Goal: Task Accomplishment & Management: Use online tool/utility

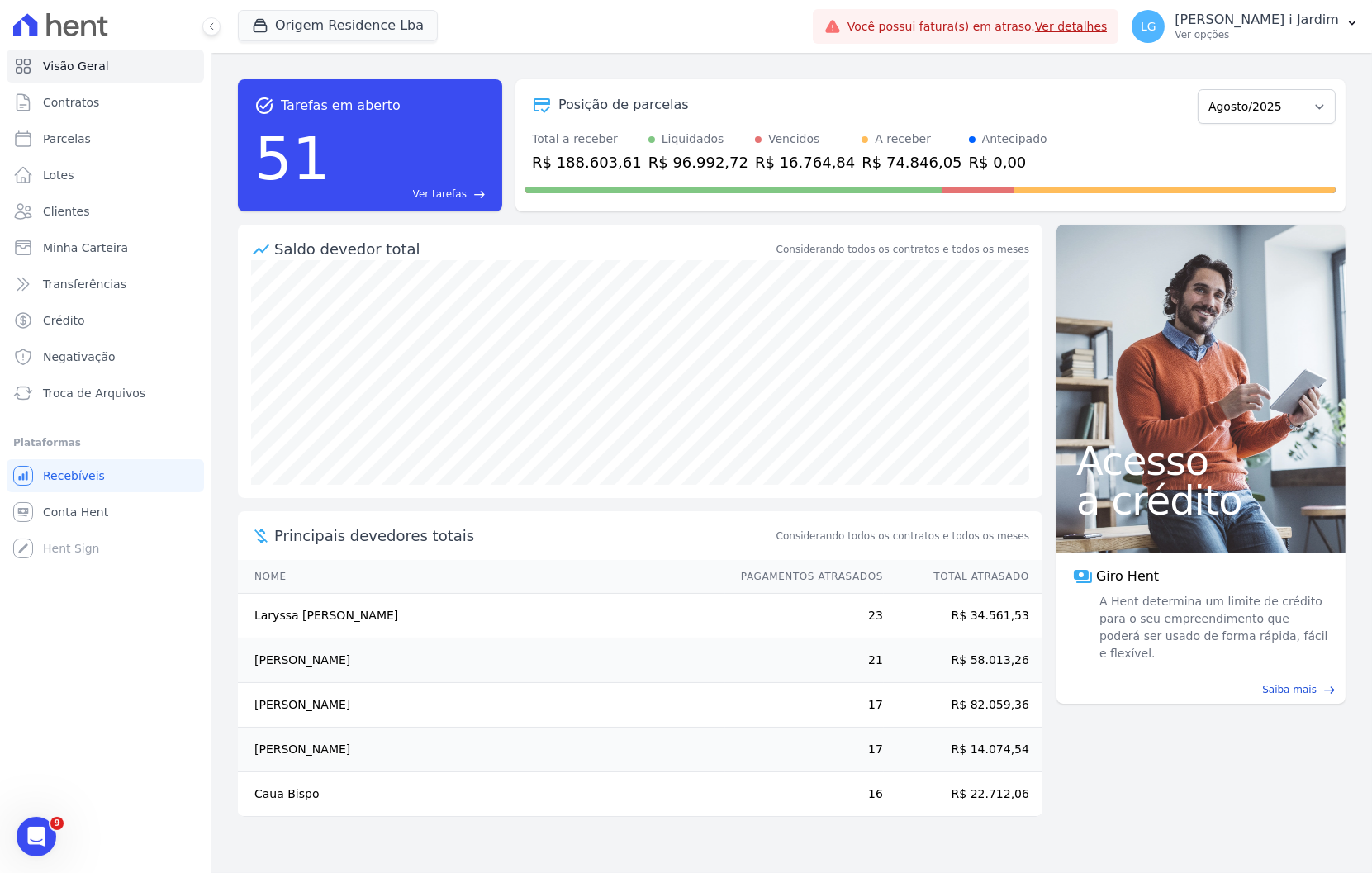
click at [1054, 127] on div "Posição de parcelas Junho/2023 Julho/2023 Agosto/2023 Setembro/2023 Outubro/202…" at bounding box center [931, 145] width 830 height 132
click at [1195, 818] on div "task_alt Tarefas em aberto 51 Ver tarefas east Posição de parcelas Junho/2023 J…" at bounding box center [791, 462] width 1161 height 820
click at [1183, 773] on div "task_alt Tarefas em aberto 51 Ver tarefas east Posição de parcelas Junho/2023 J…" at bounding box center [791, 462] width 1161 height 820
click at [1257, 754] on div "task_alt Tarefas em aberto 51 Ver tarefas east Posição de parcelas Junho/2023 J…" at bounding box center [791, 462] width 1161 height 820
click at [1180, 768] on div "task_alt Tarefas em aberto 51 Ver tarefas east Posição de parcelas Junho/2023 J…" at bounding box center [791, 462] width 1161 height 820
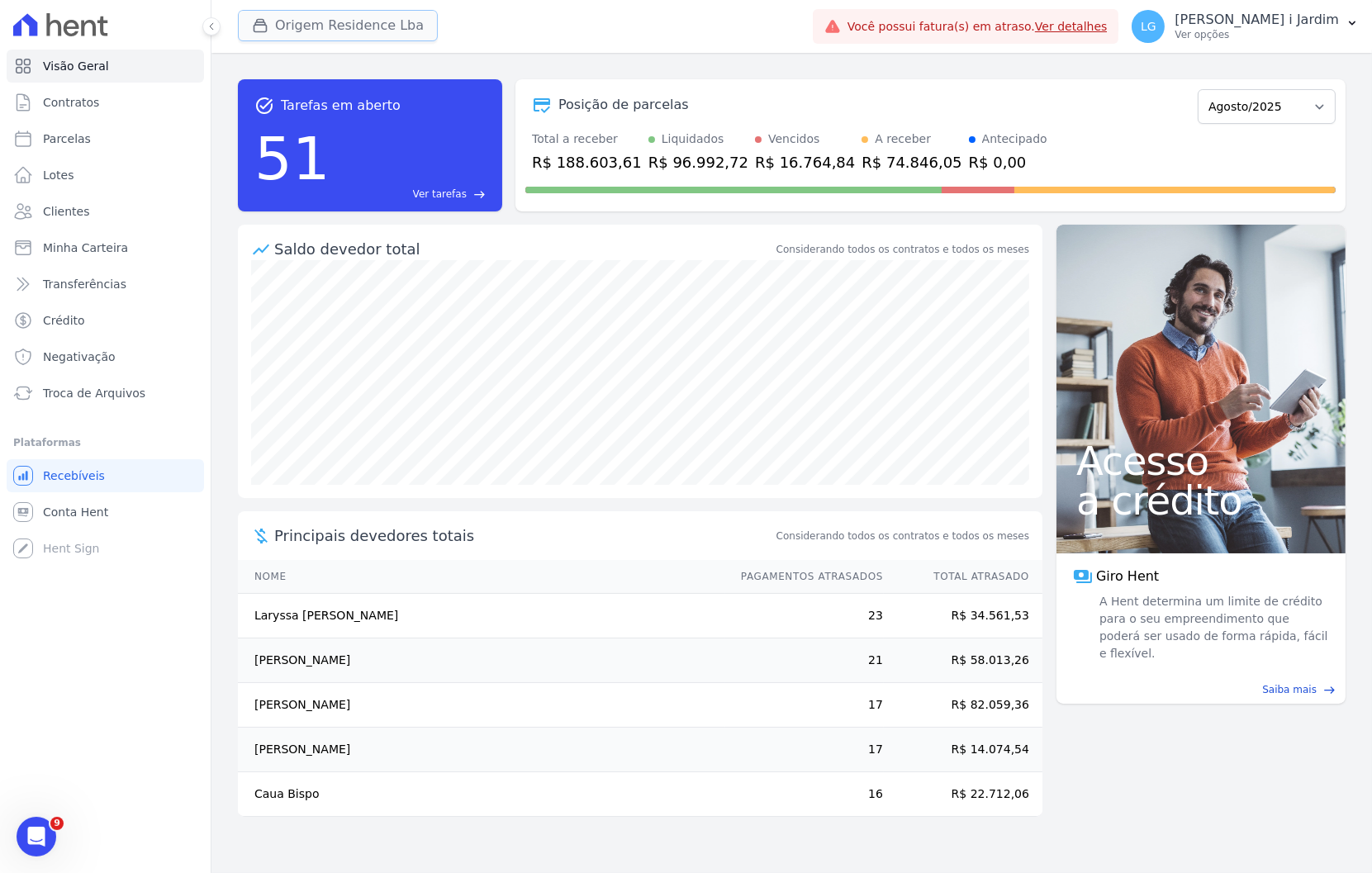
click at [369, 14] on button "Origem Residence Lba" at bounding box center [337, 26] width 200 height 32
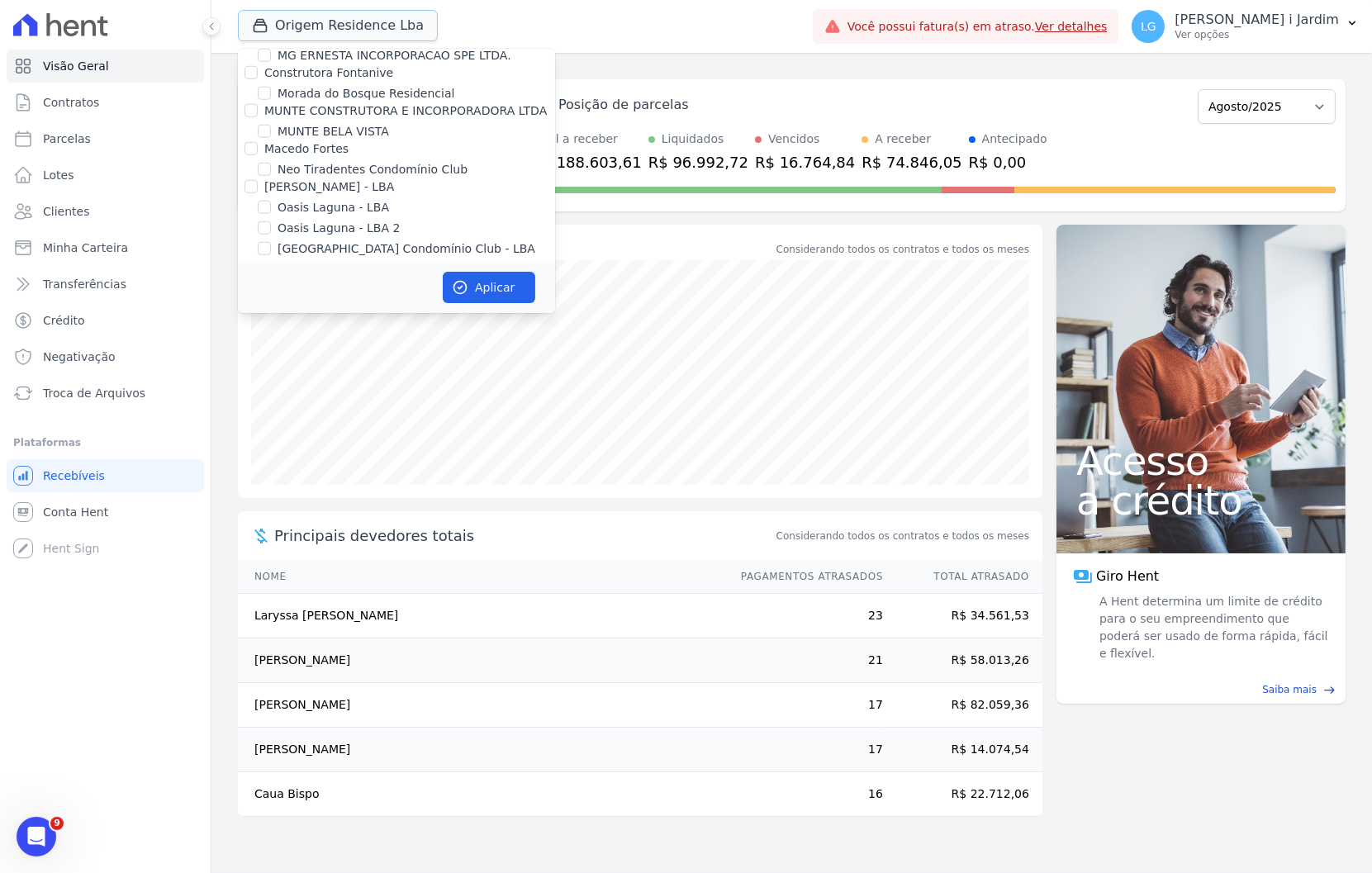
scroll to position [3028, 0]
click at [298, 306] on label "Alcance Engenharia" at bounding box center [322, 312] width 115 height 13
click at [257, 306] on input "Alcance Engenharia" at bounding box center [250, 312] width 13 height 13
checkbox input "false"
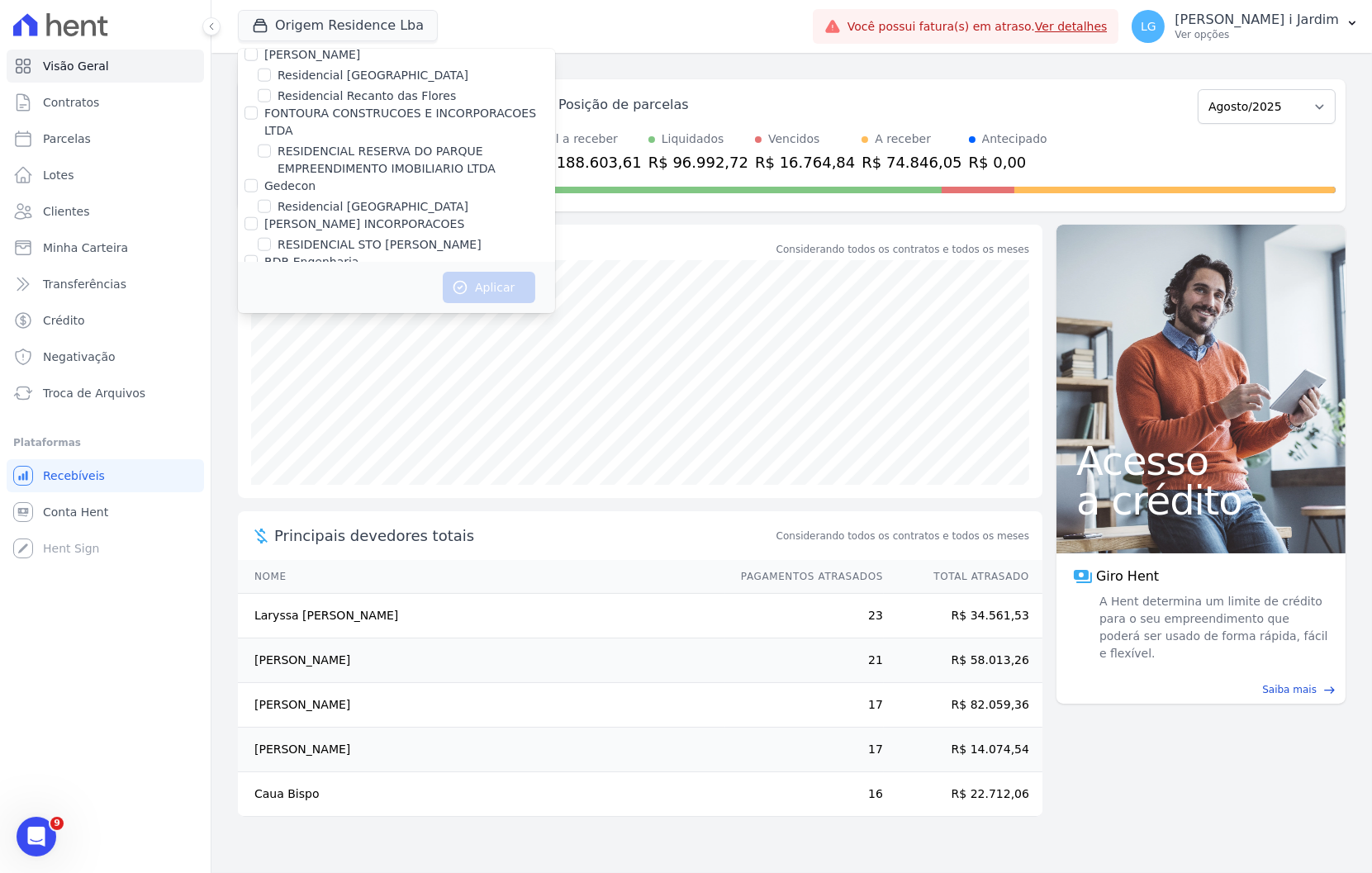
scroll to position [32, 0]
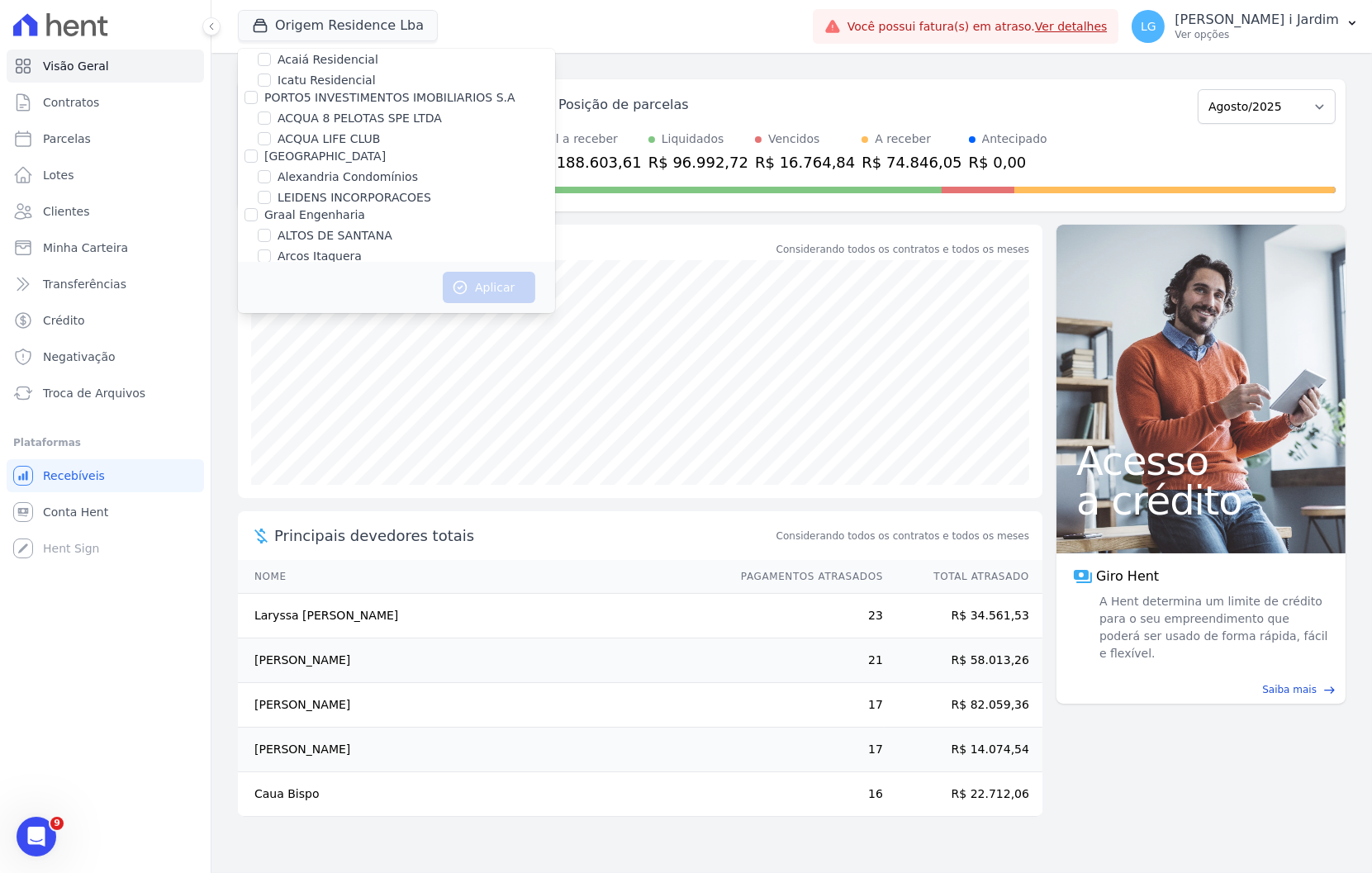
click at [297, 176] on label "Alexandria Condomínios" at bounding box center [347, 177] width 140 height 18
click at [271, 176] on input "Alexandria Condomínios" at bounding box center [263, 176] width 13 height 13
checkbox input "true"
click at [308, 191] on label "LEIDENS INCORPORACOES" at bounding box center [354, 198] width 153 height 18
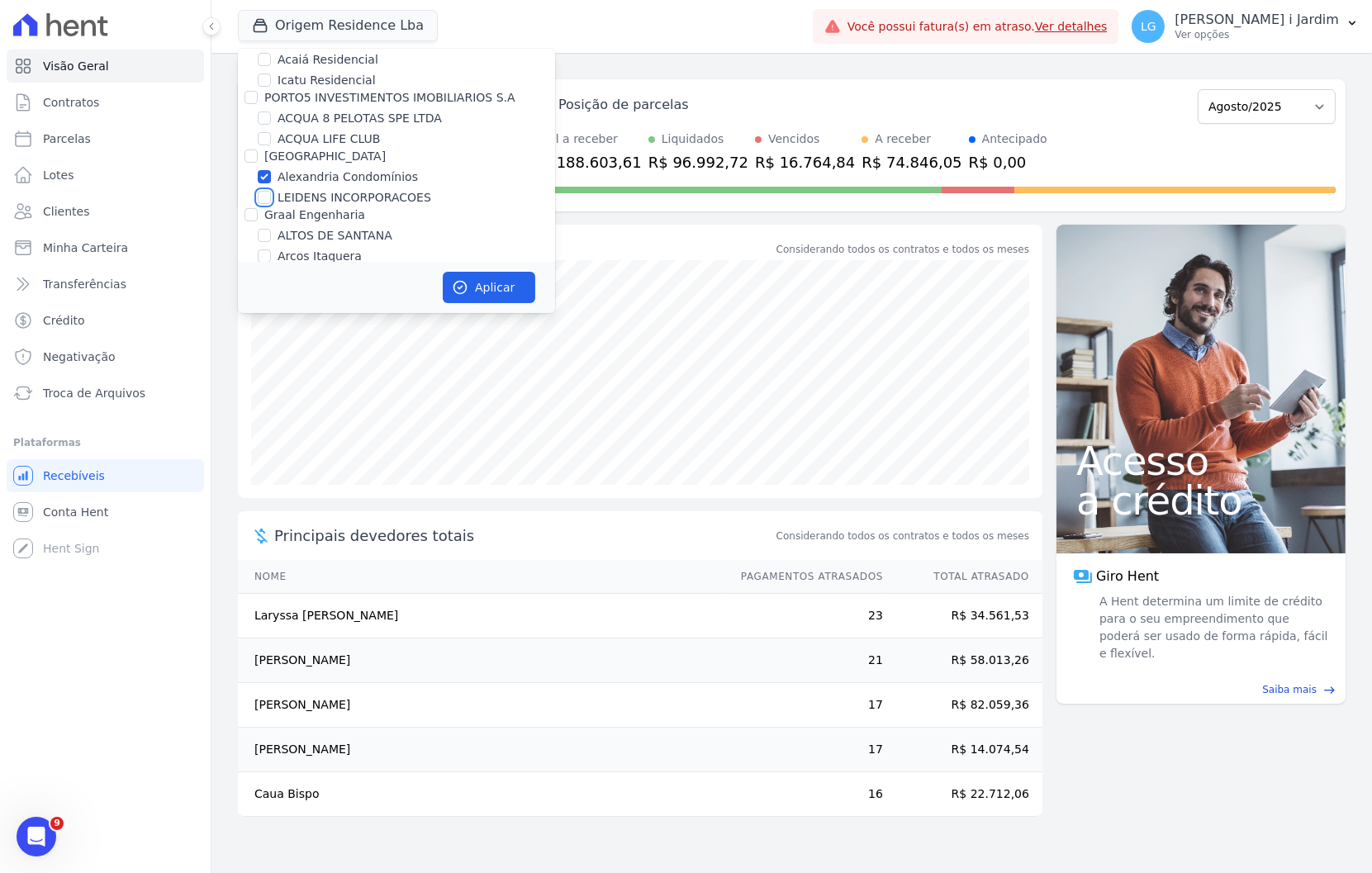
click at [271, 191] on input "LEIDENS INCORPORACOES" at bounding box center [263, 197] width 13 height 13
checkbox input "true"
click at [508, 292] on button "Aplicar" at bounding box center [488, 287] width 93 height 32
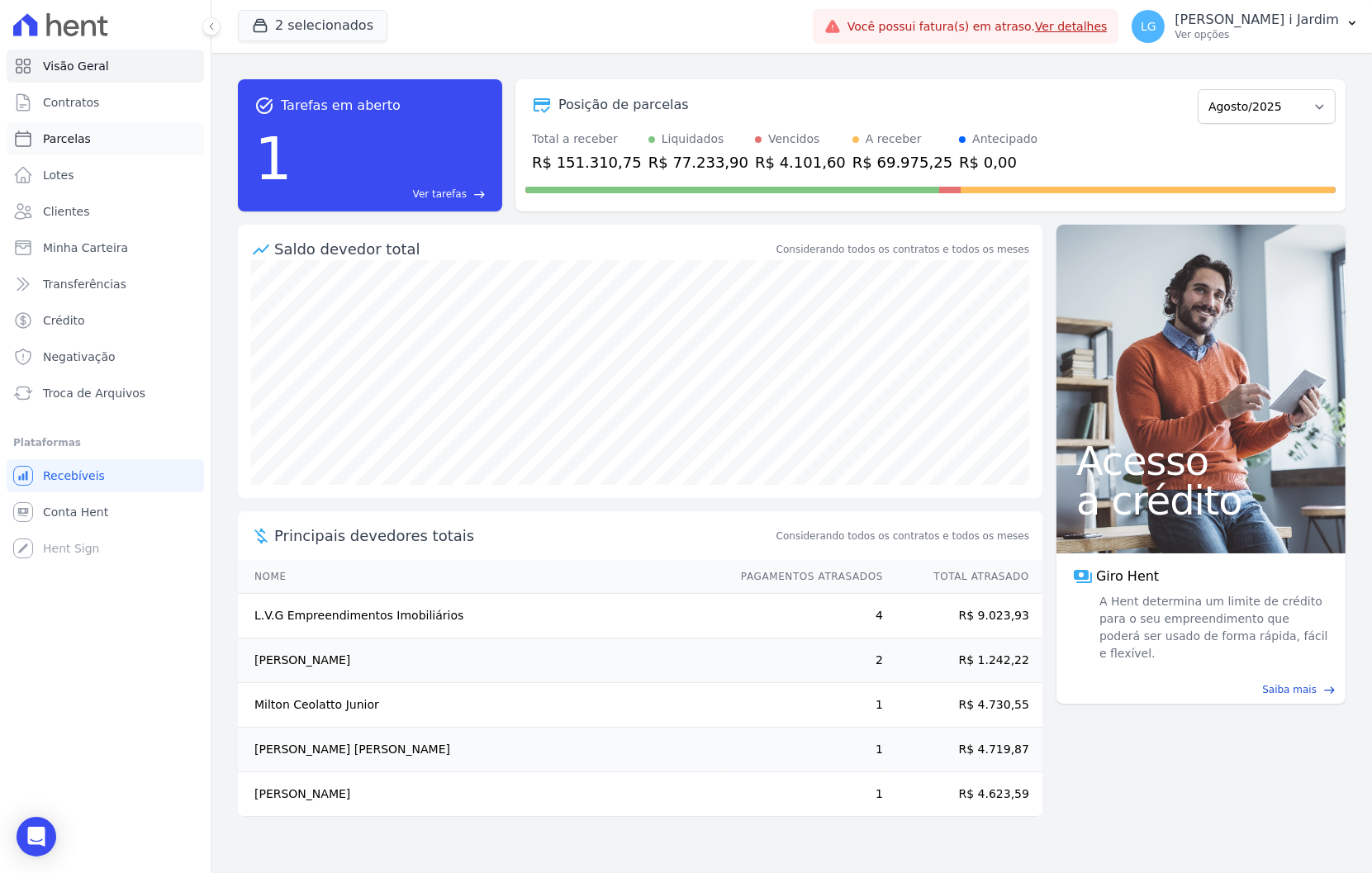
click at [101, 124] on link "Parcelas" at bounding box center [105, 138] width 197 height 33
select select
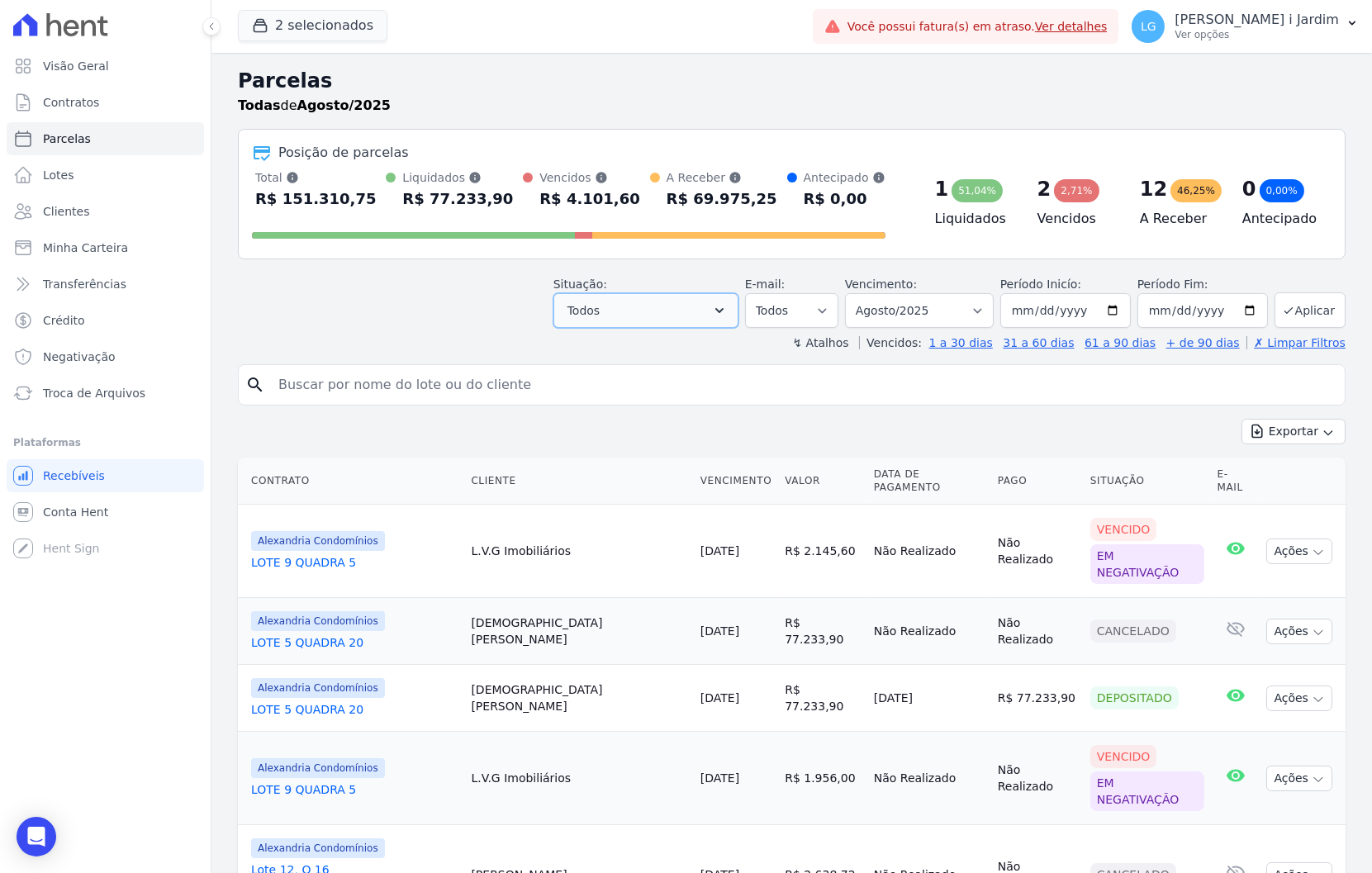
click at [614, 304] on button "Todos" at bounding box center [646, 310] width 185 height 34
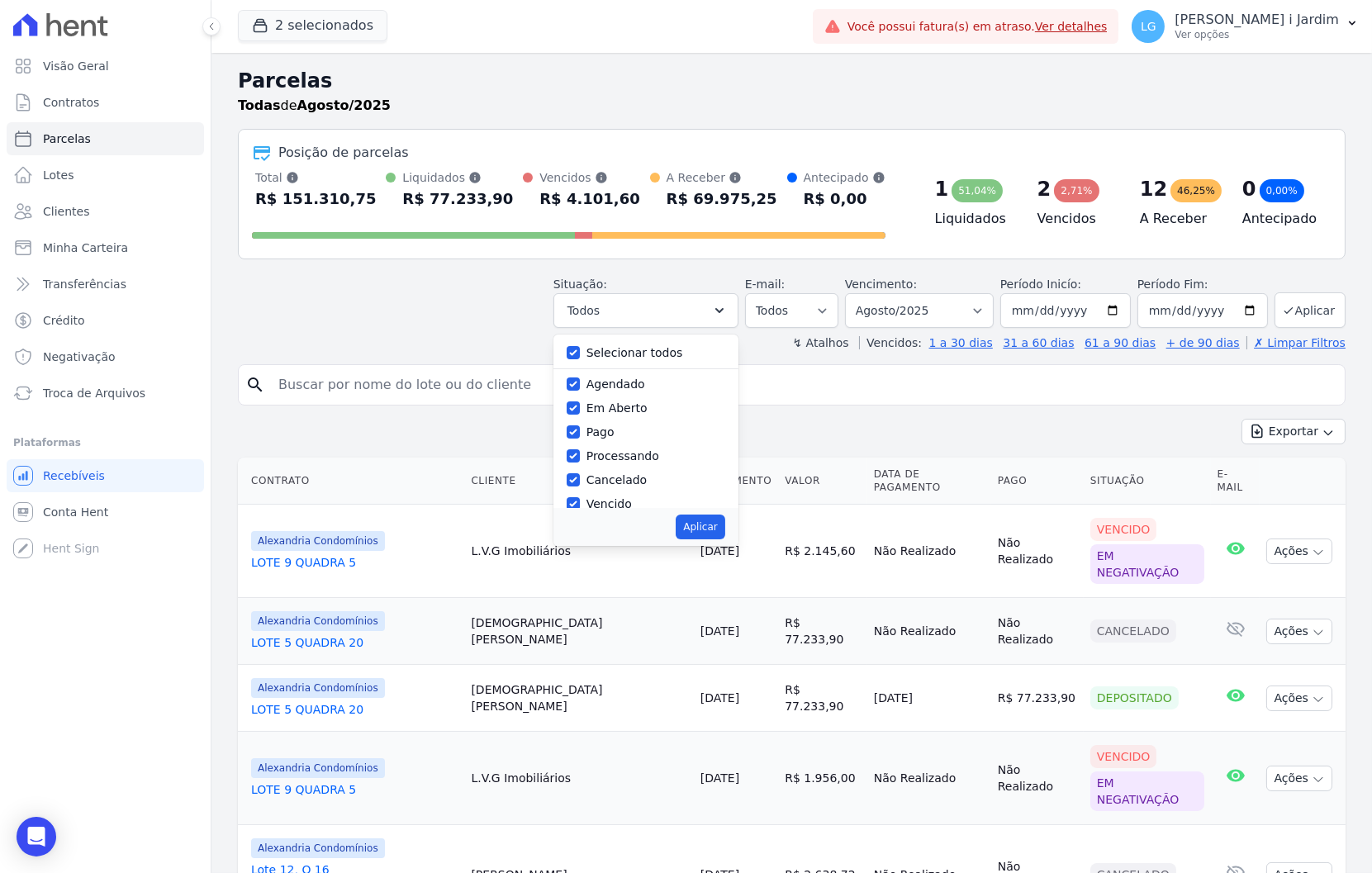
click at [649, 353] on label "Selecionar todos" at bounding box center [635, 352] width 97 height 13
click at [580, 353] on input "Selecionar todos" at bounding box center [573, 352] width 13 height 13
checkbox input "false"
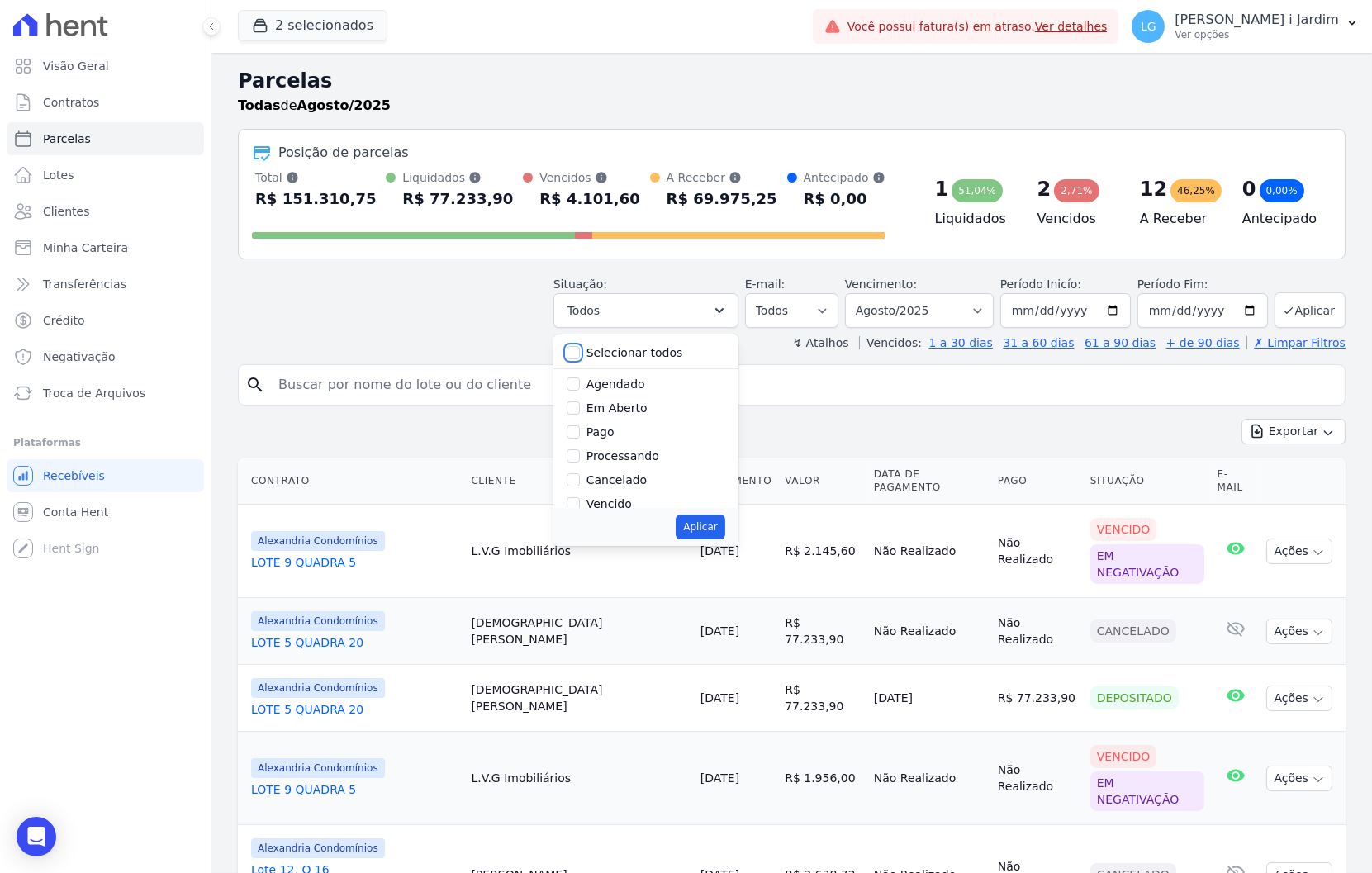
checkbox input "false"
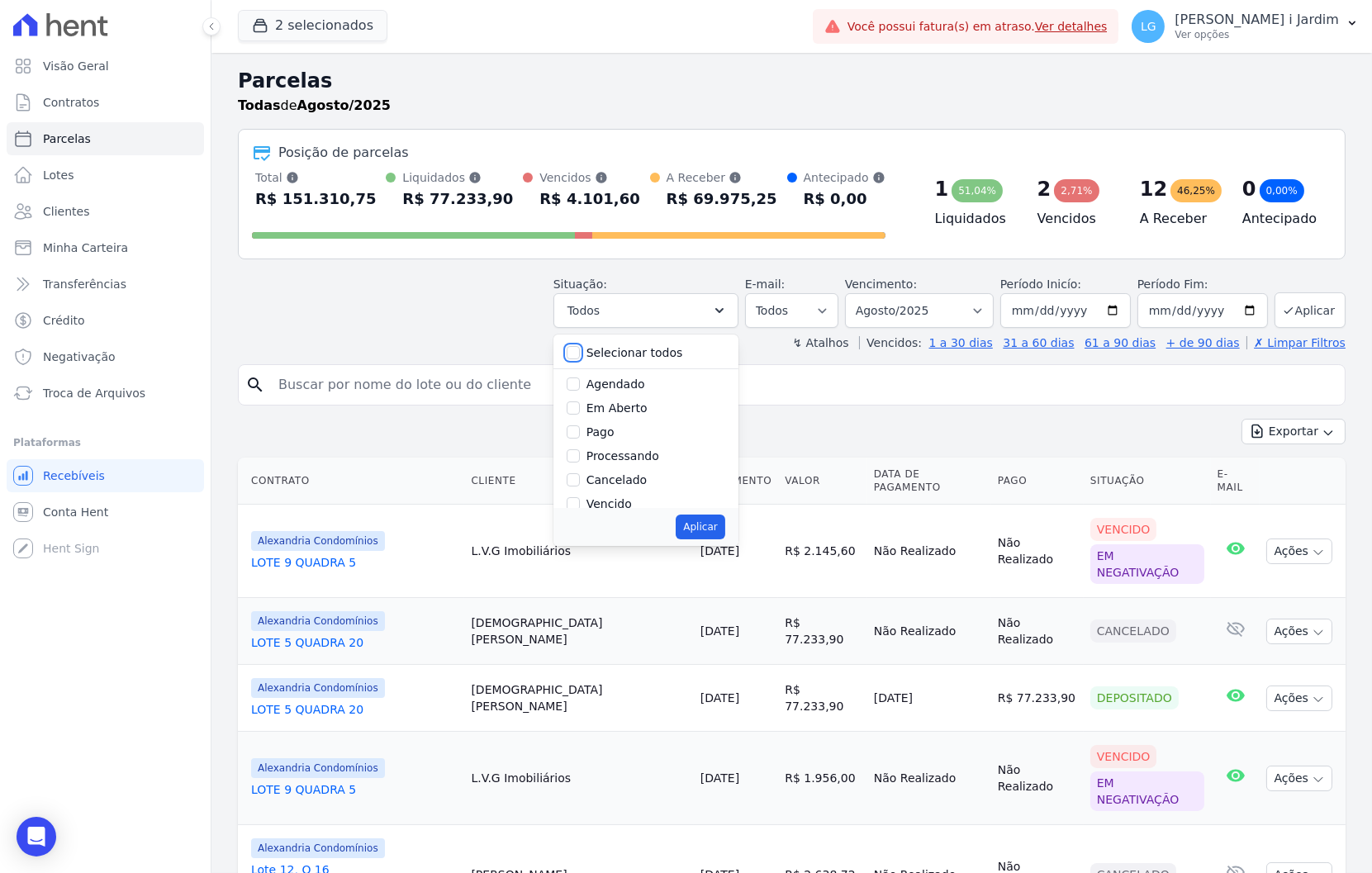
checkbox input "false"
click at [630, 410] on label "Em Aberto" at bounding box center [617, 408] width 61 height 13
click at [580, 410] on input "Em Aberto" at bounding box center [573, 408] width 13 height 13
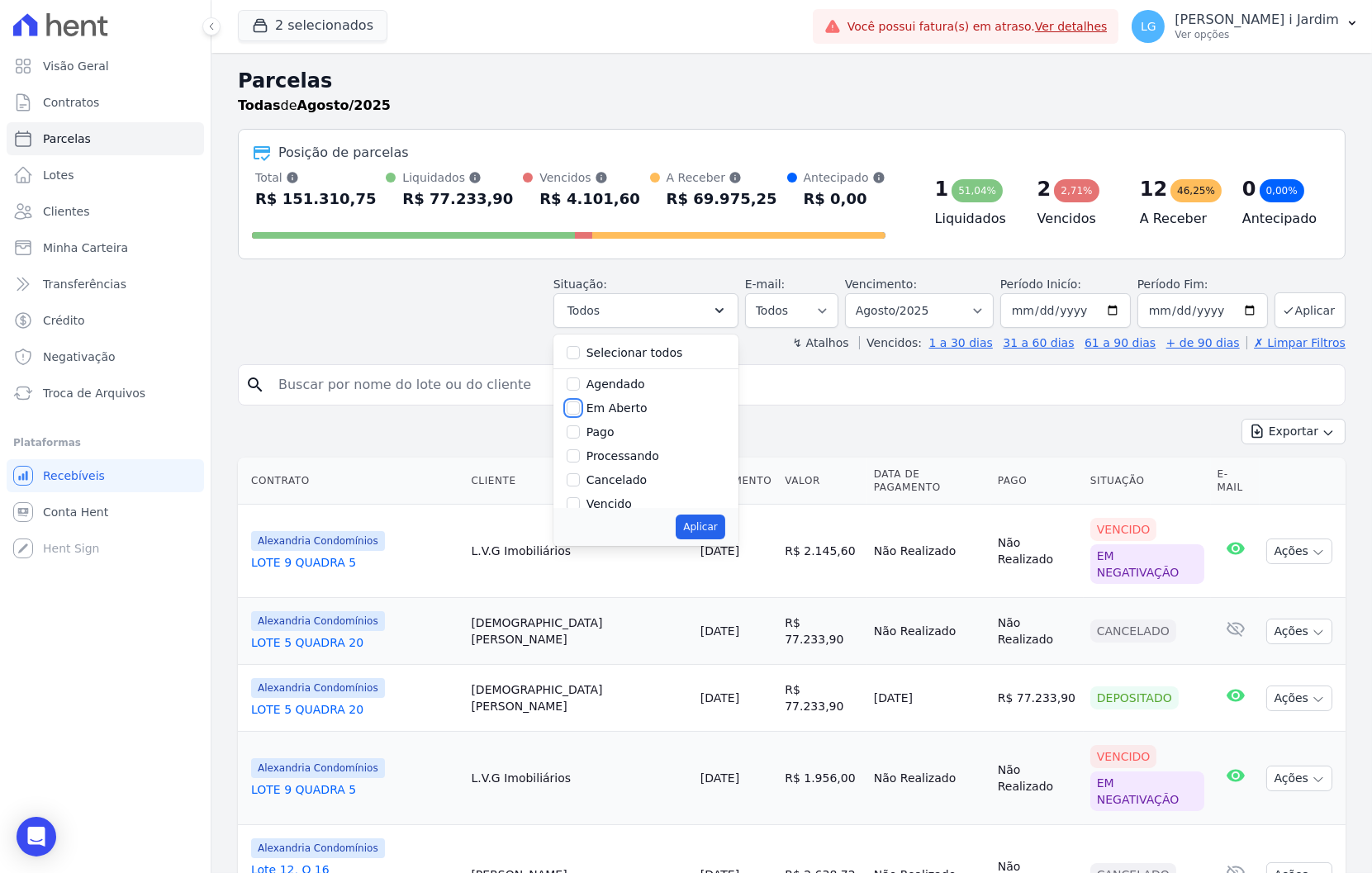
checkbox input "true"
click at [720, 533] on button "Aplicar" at bounding box center [700, 527] width 48 height 25
select select "pending"
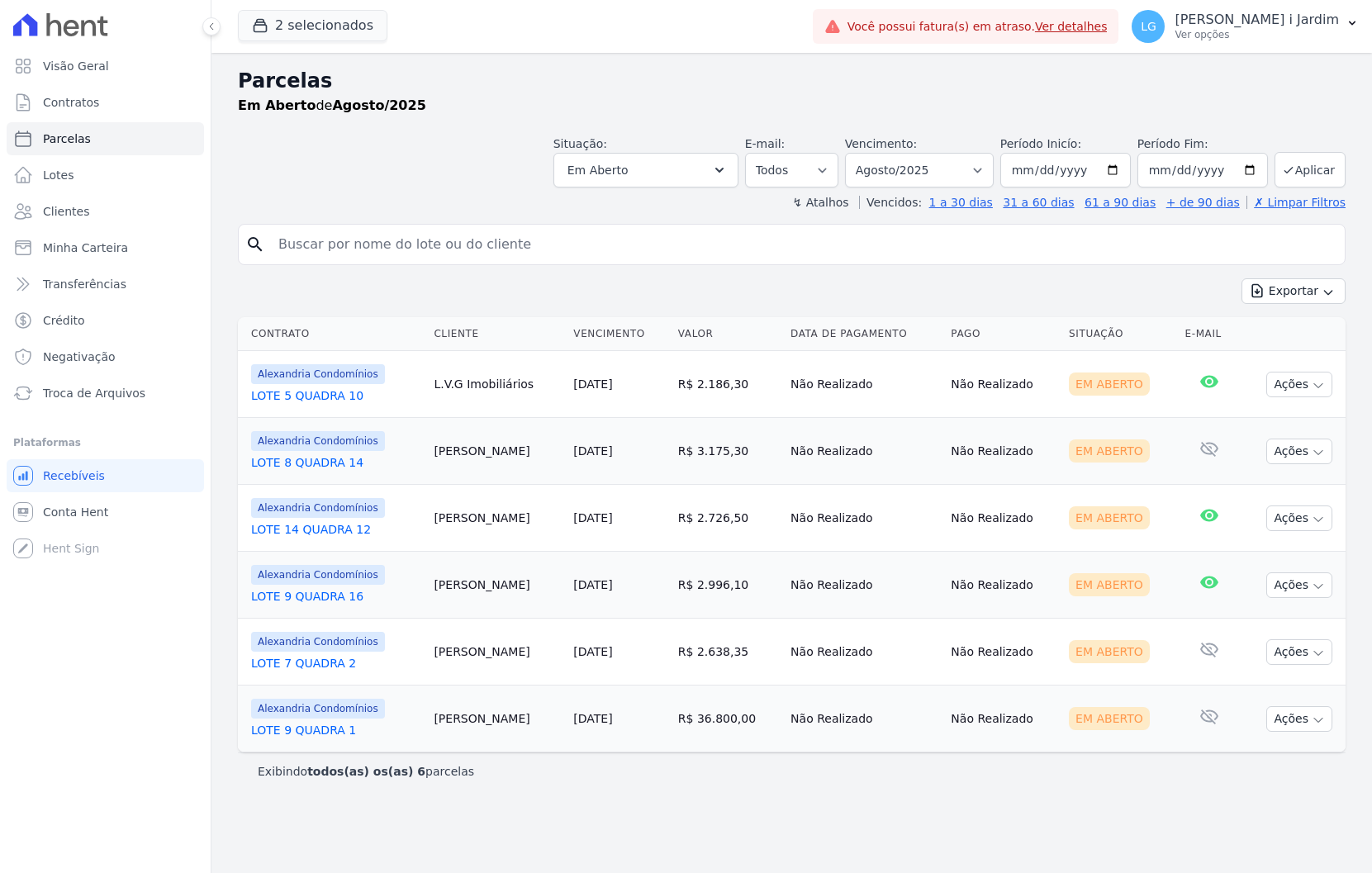
select select
click at [1124, 167] on input "[DATE]" at bounding box center [1065, 169] width 130 height 34
type input "2025-07-01"
click at [1316, 168] on button "Aplicar" at bounding box center [1309, 169] width 71 height 35
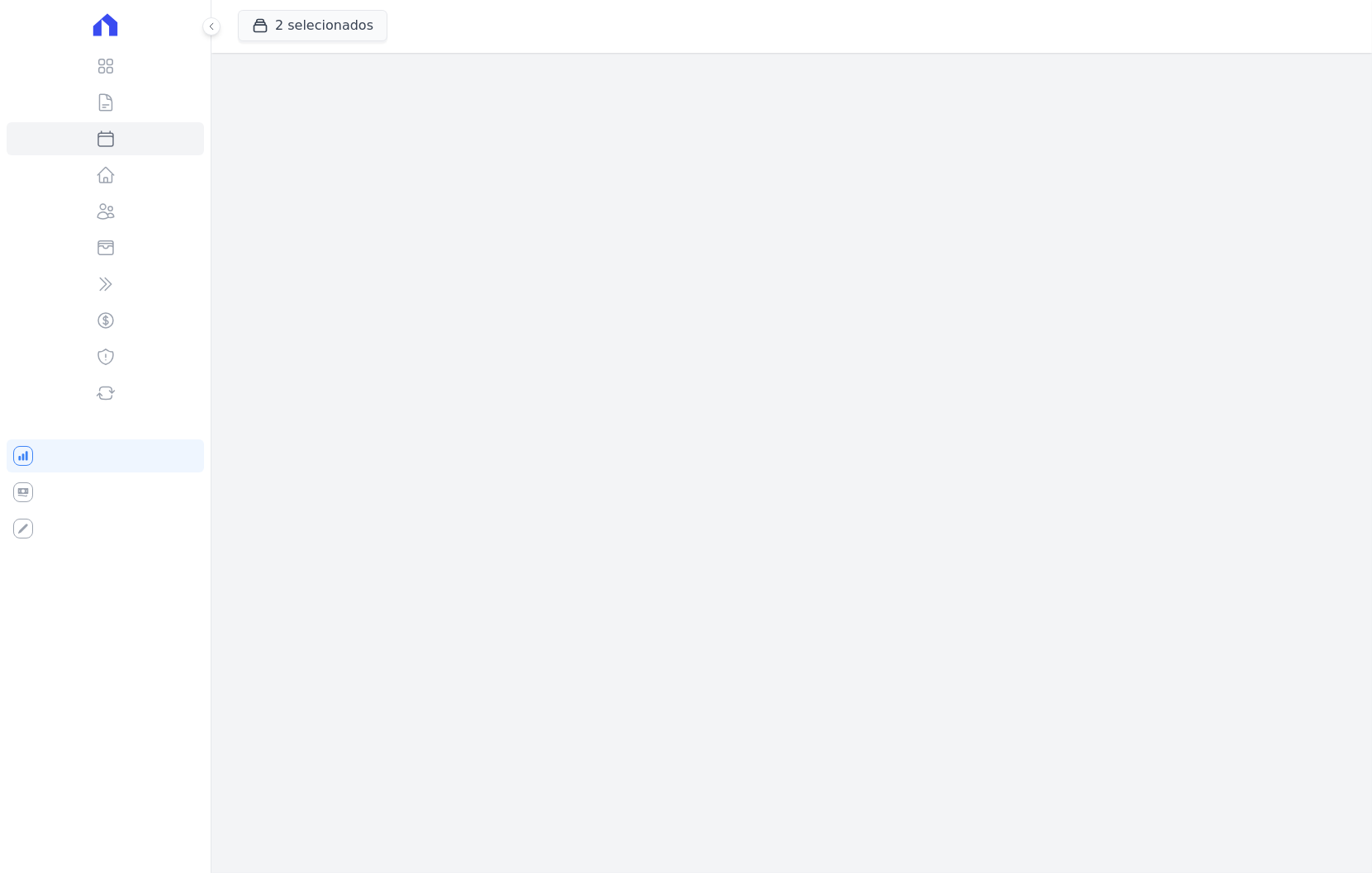
select select
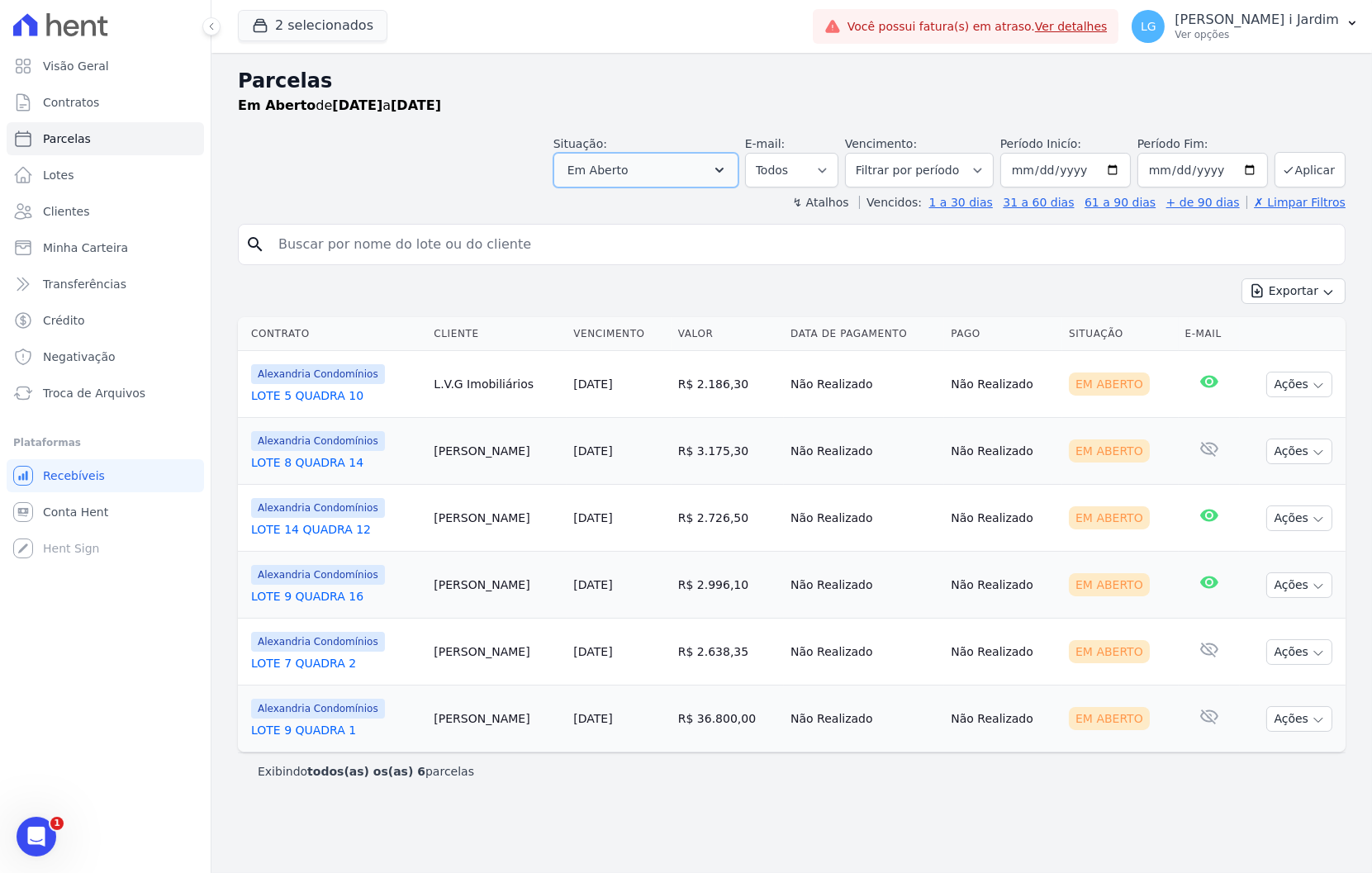
click at [738, 168] on button "Em Aberto" at bounding box center [646, 169] width 185 height 34
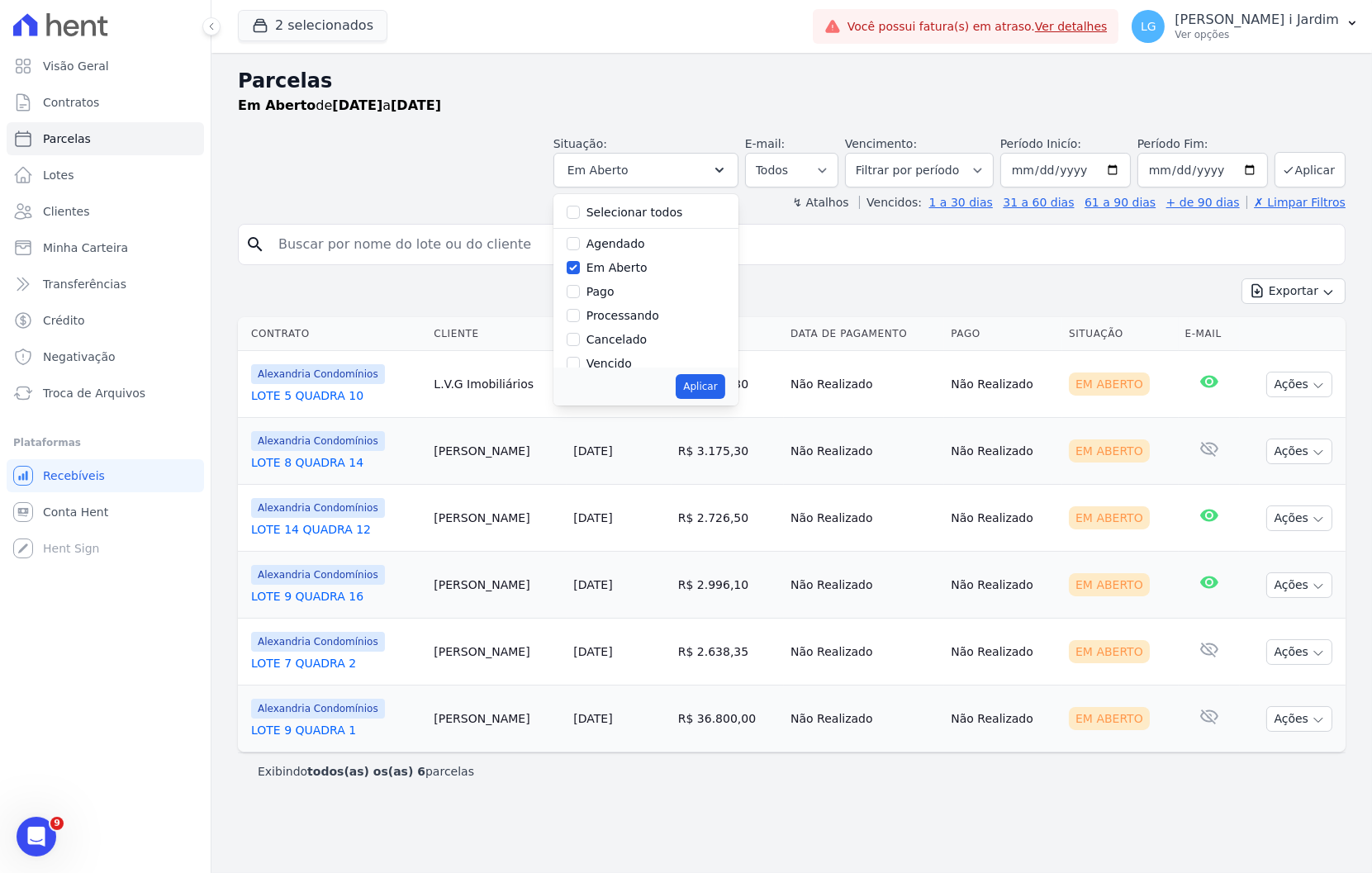
click at [632, 357] on label "Vencido" at bounding box center [610, 363] width 46 height 13
click at [580, 357] on input "Vencido" at bounding box center [573, 363] width 13 height 13
checkbox input "true"
click at [716, 382] on button "Aplicar" at bounding box center [700, 387] width 48 height 25
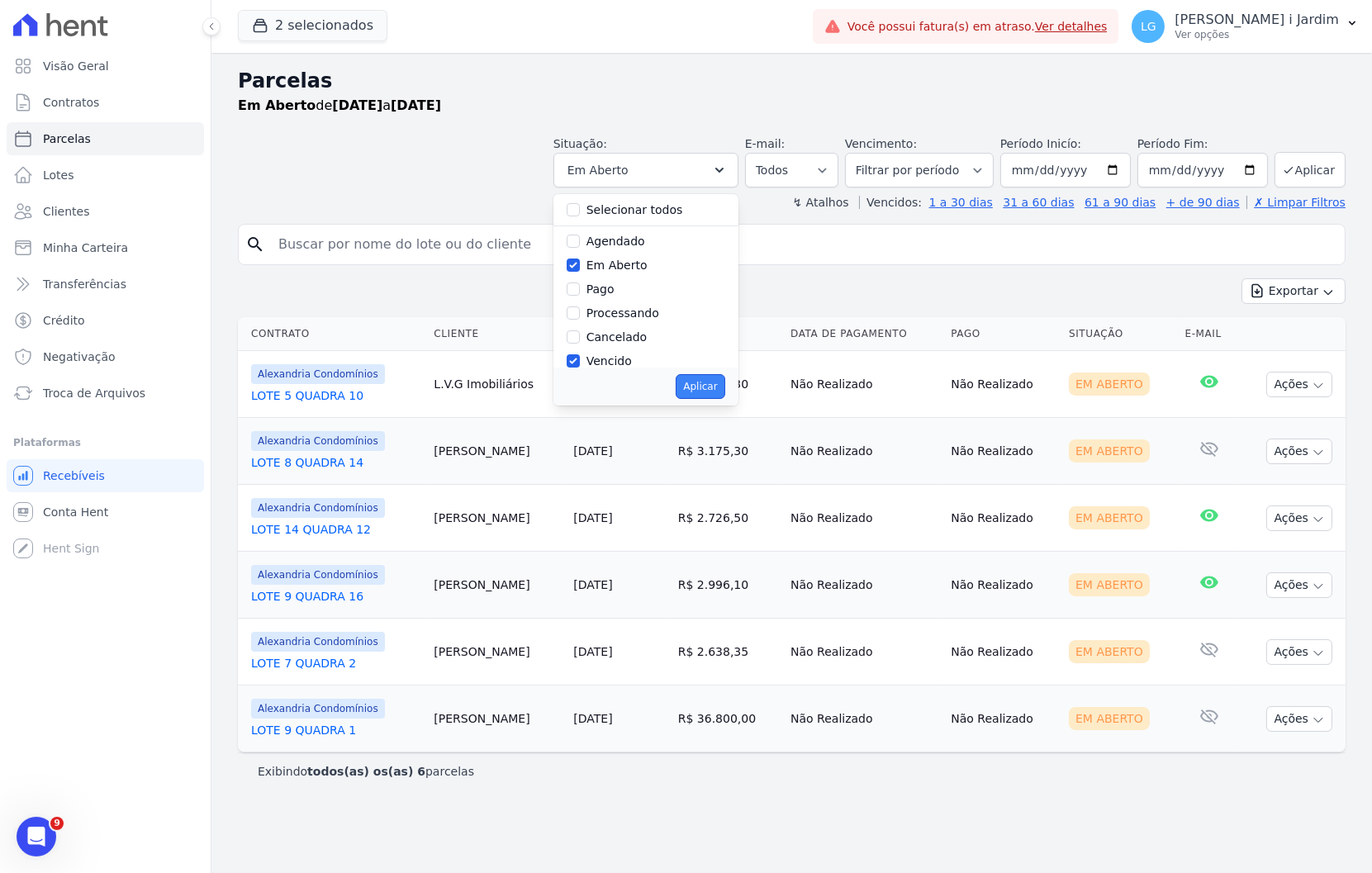
select select "pending"
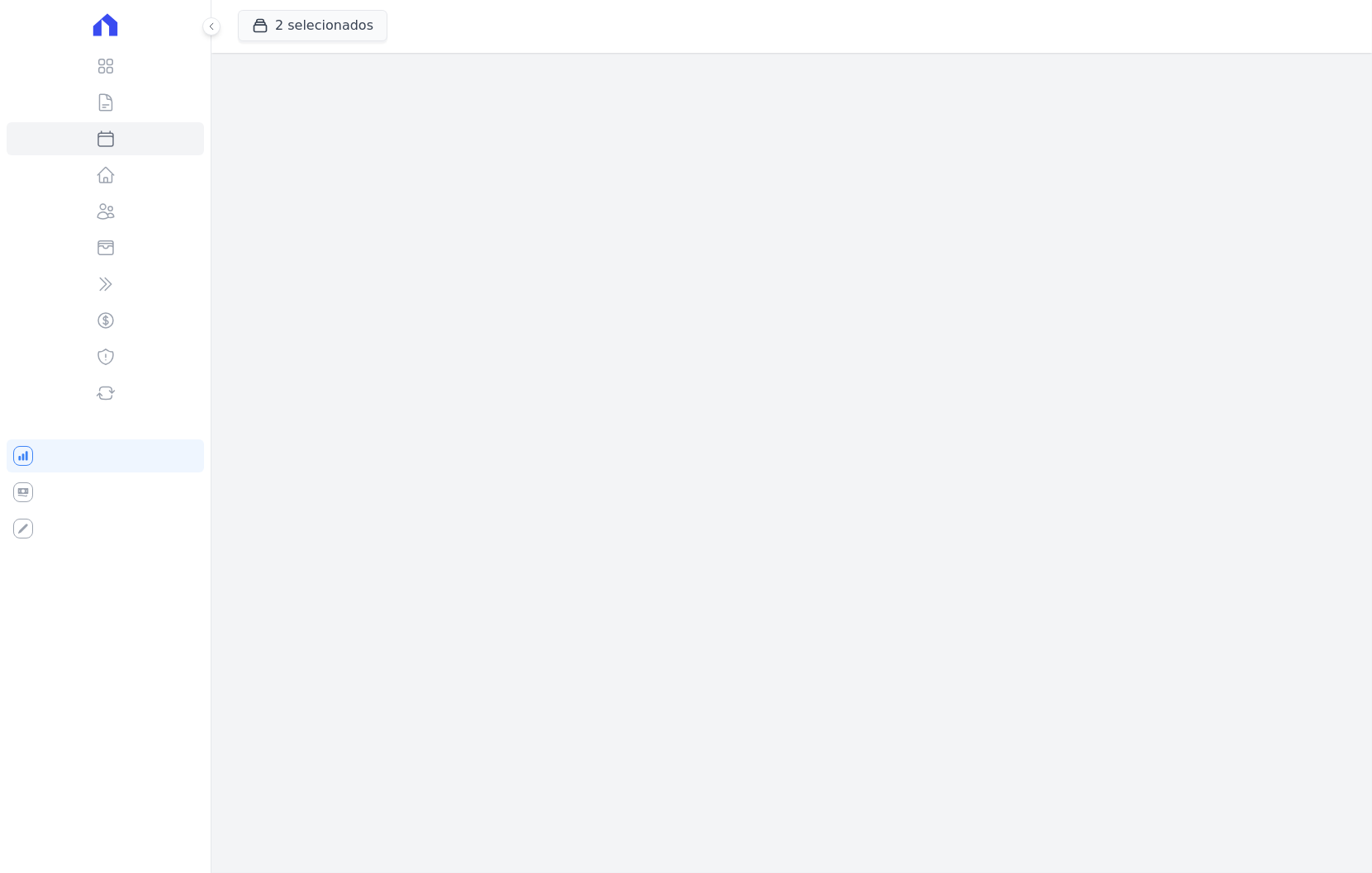
select select
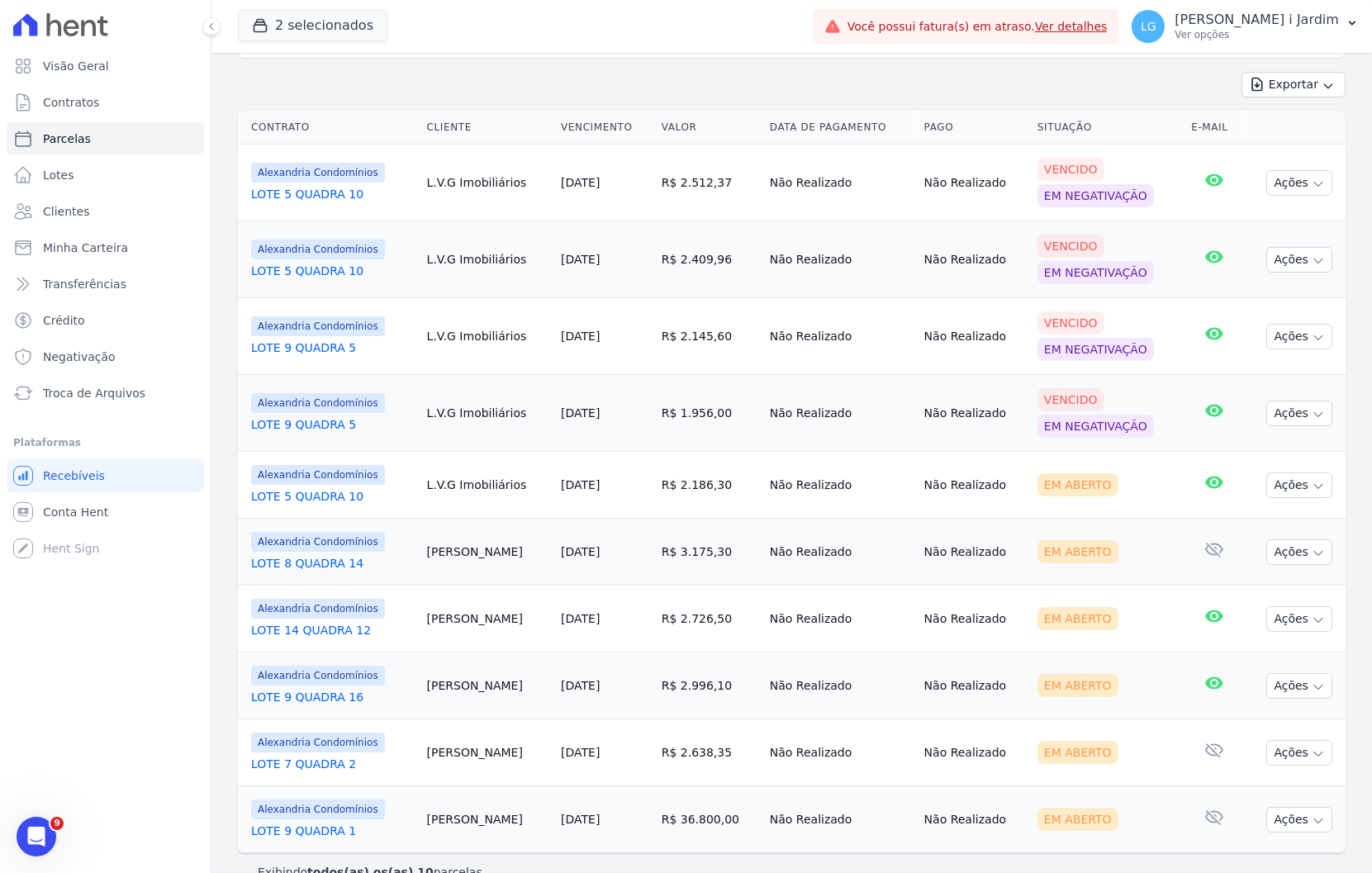
scroll to position [237, 0]
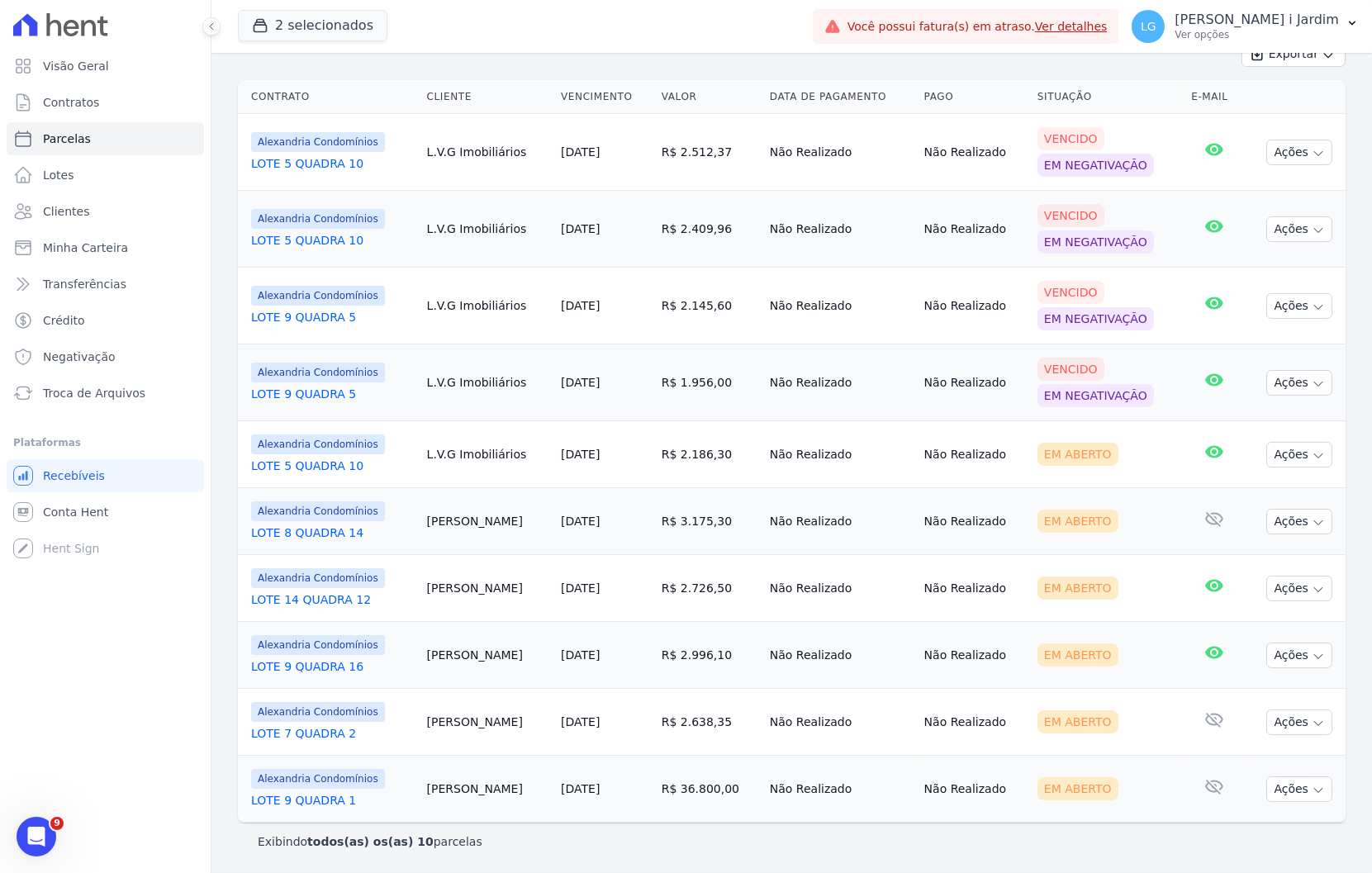
click at [110, 638] on div "Visão Geral Contratos Parcelas Lotes Clientes Minha Carteira Transferências Cré…" at bounding box center [105, 436] width 211 height 873
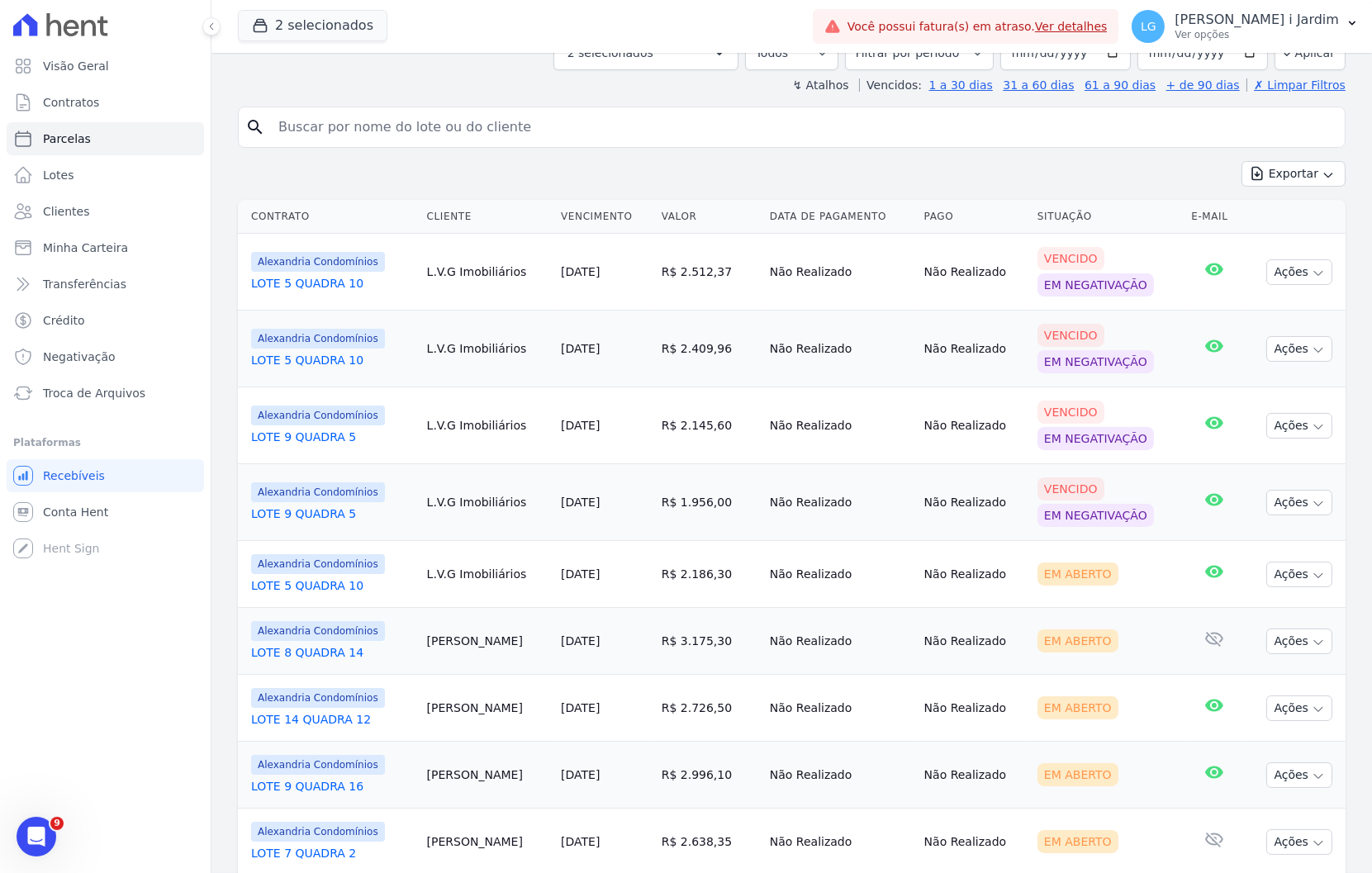
scroll to position [0, 0]
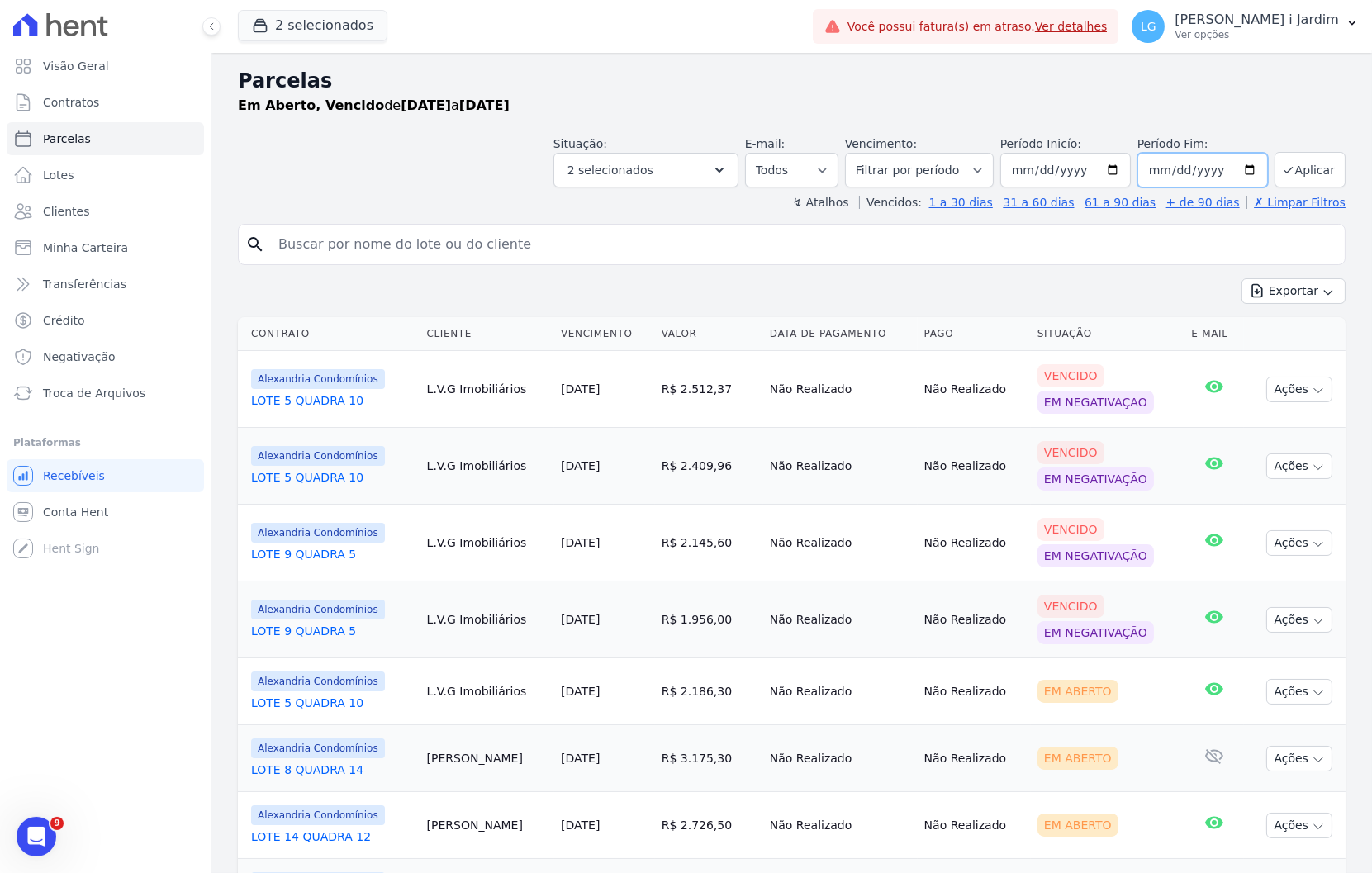
click at [1242, 172] on input "[DATE]" at bounding box center [1203, 169] width 130 height 34
type input "2025-12-31"
click at [1104, 174] on input "[DATE]" at bounding box center [1065, 169] width 130 height 34
type input "[DATE]"
click at [1292, 166] on button "Aplicar" at bounding box center [1309, 169] width 71 height 35
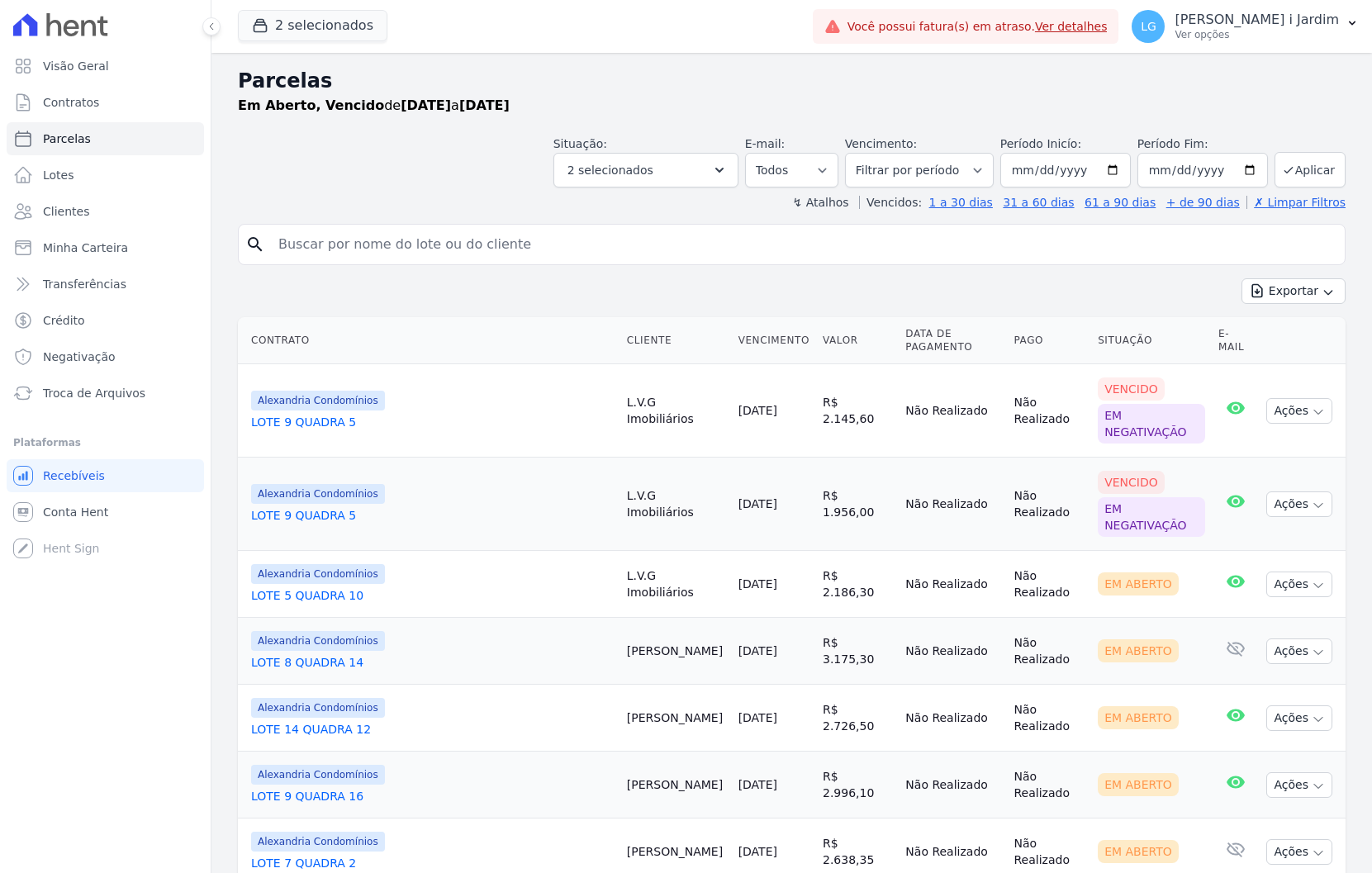
select select
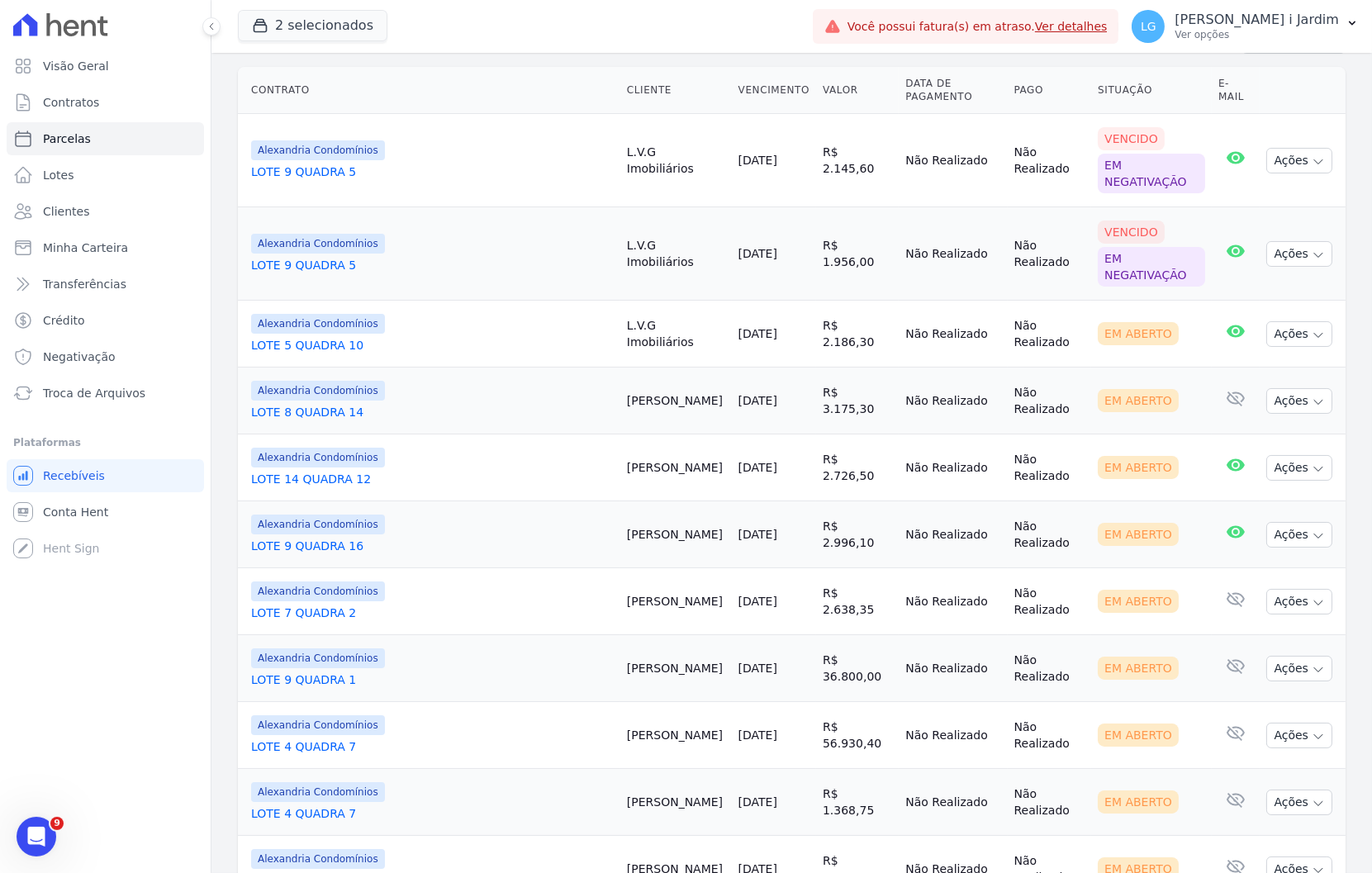
scroll to position [255, 0]
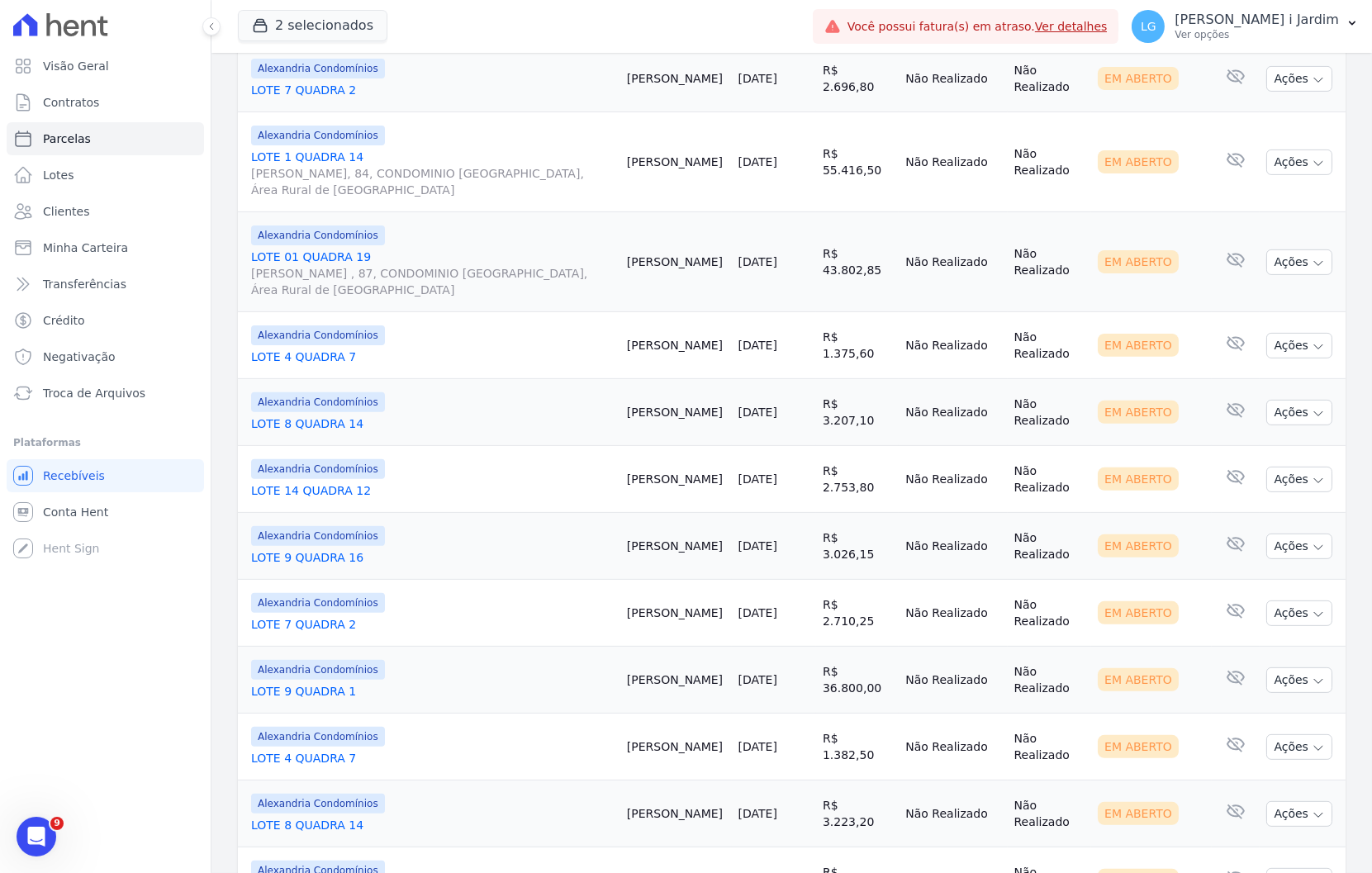
scroll to position [1264, 0]
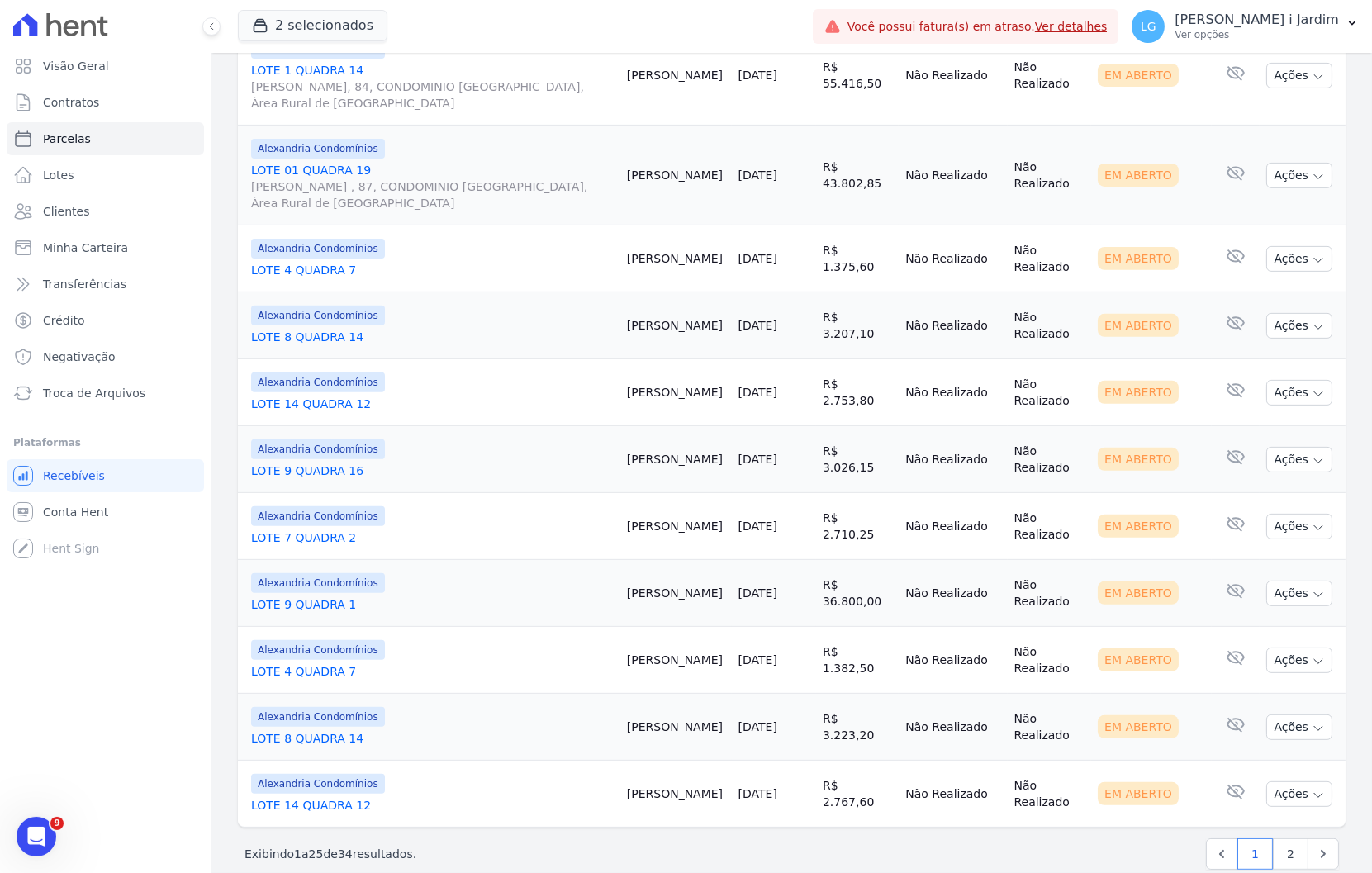
scroll to position [1356, 0]
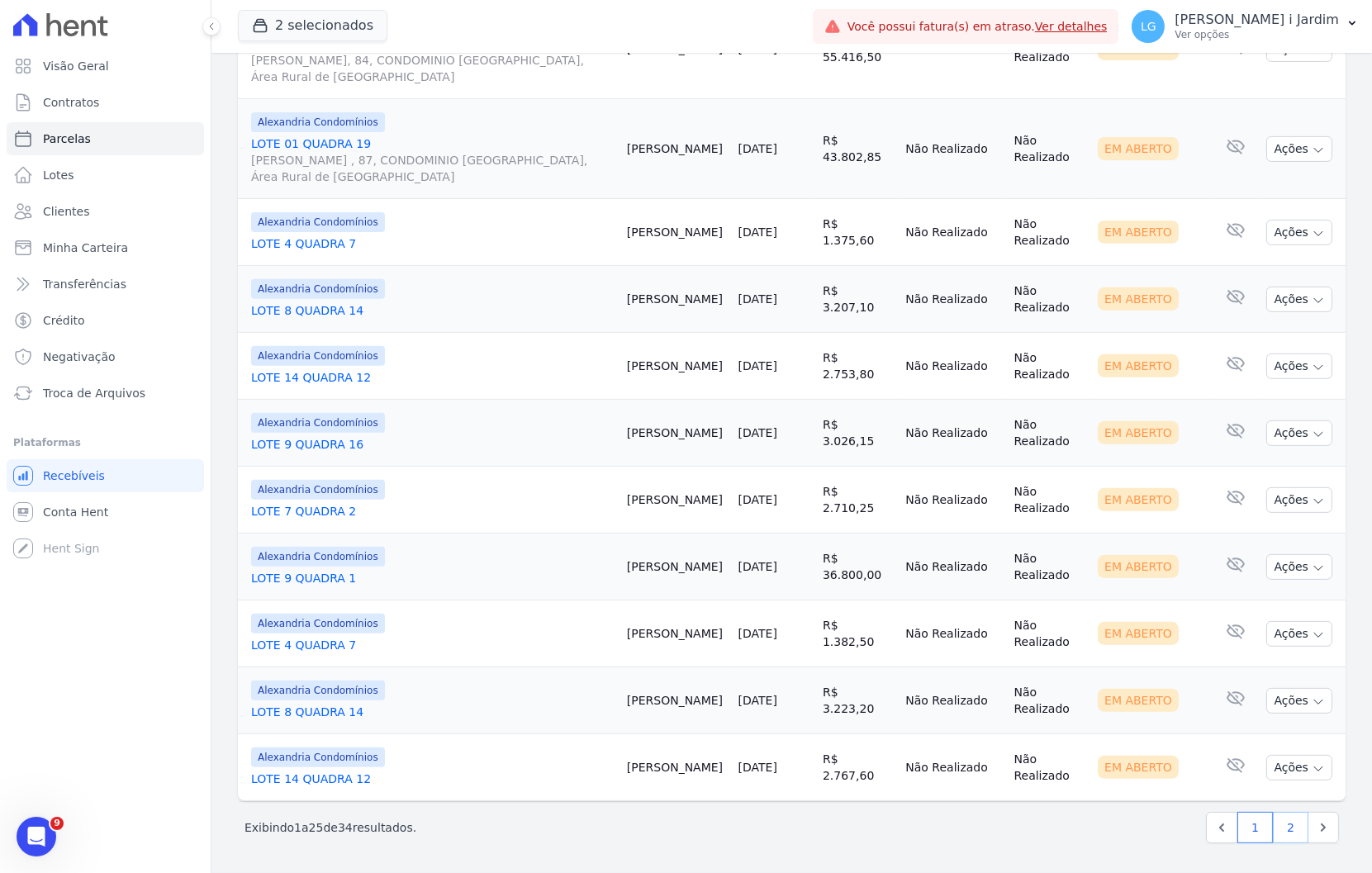
click at [1287, 831] on link "2" at bounding box center [1291, 827] width 35 height 32
select select
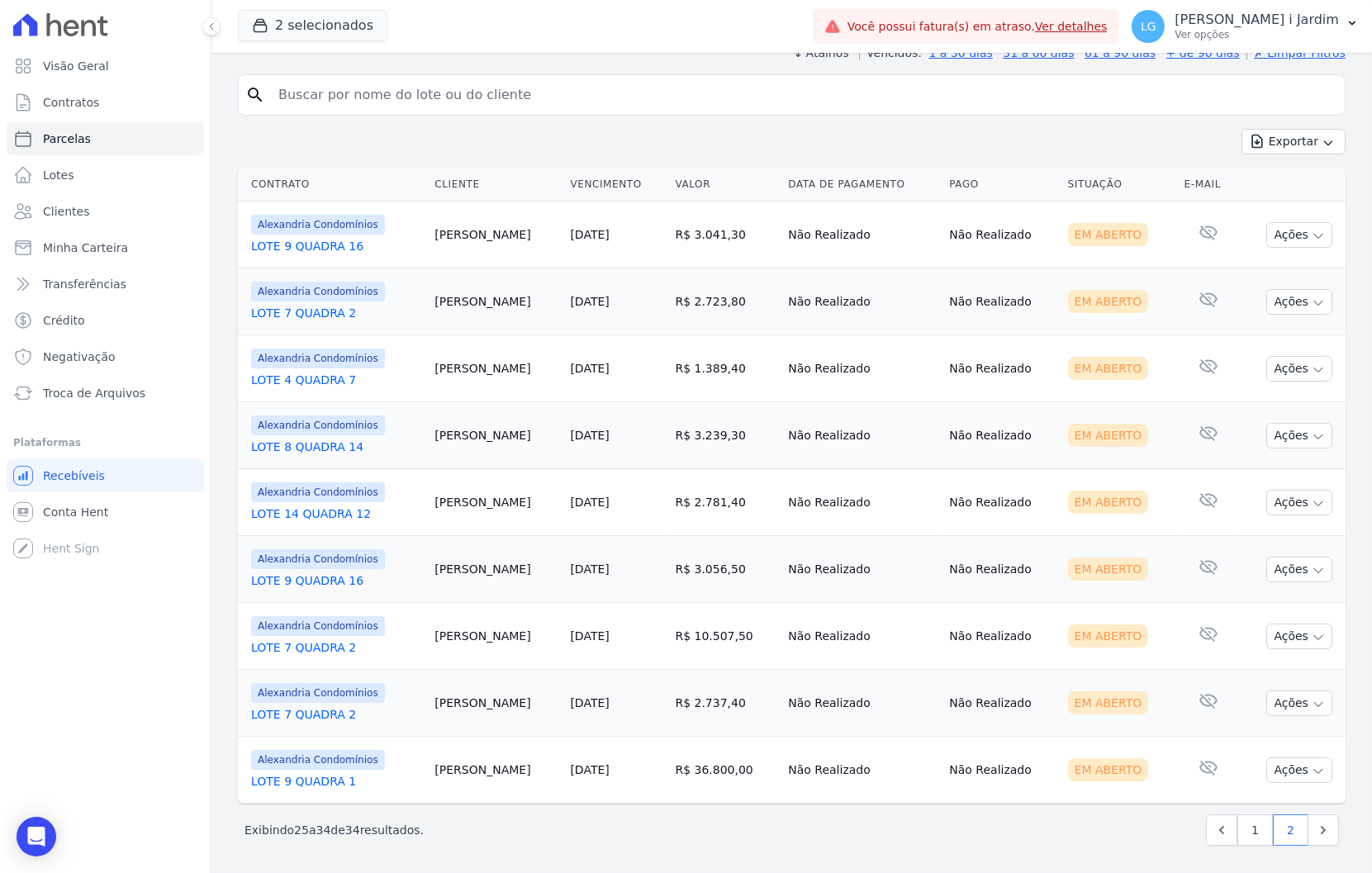
scroll to position [152, 0]
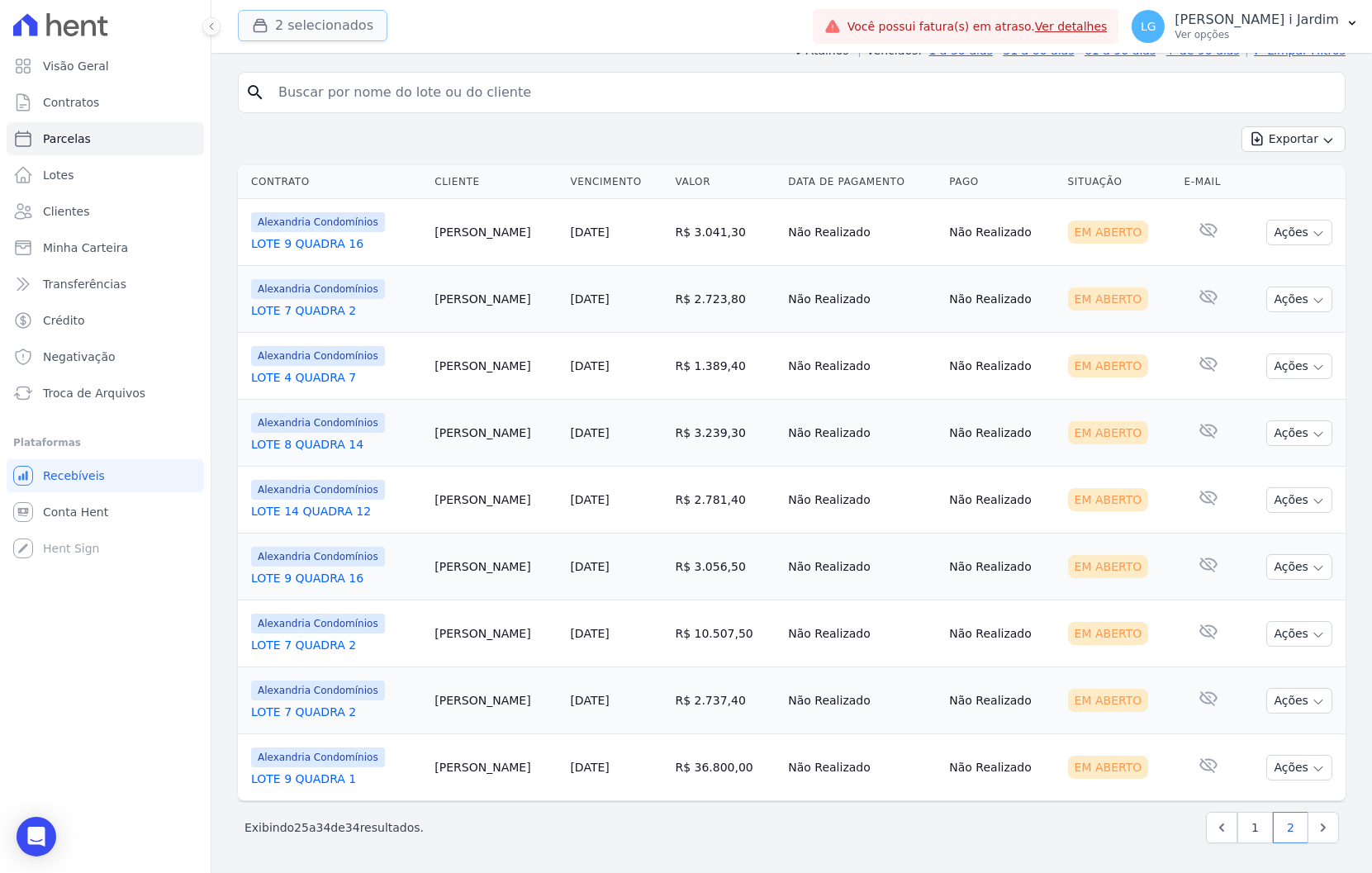
click at [298, 20] on button "2 selecionados" at bounding box center [313, 26] width 150 height 32
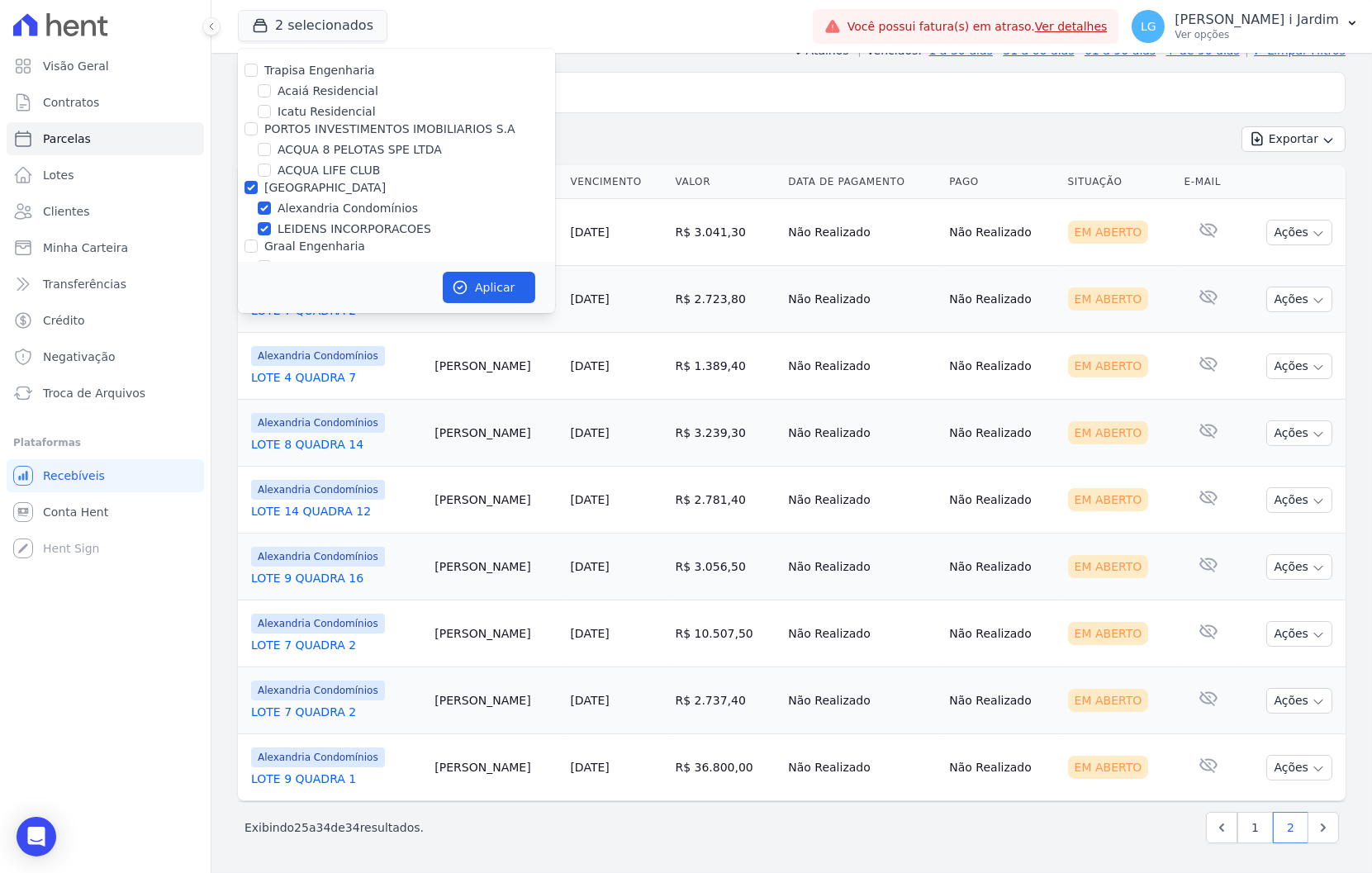
click at [295, 188] on label "[GEOGRAPHIC_DATA]" at bounding box center [325, 187] width 122 height 13
click at [257, 188] on input "[GEOGRAPHIC_DATA]" at bounding box center [250, 187] width 13 height 13
checkbox input "false"
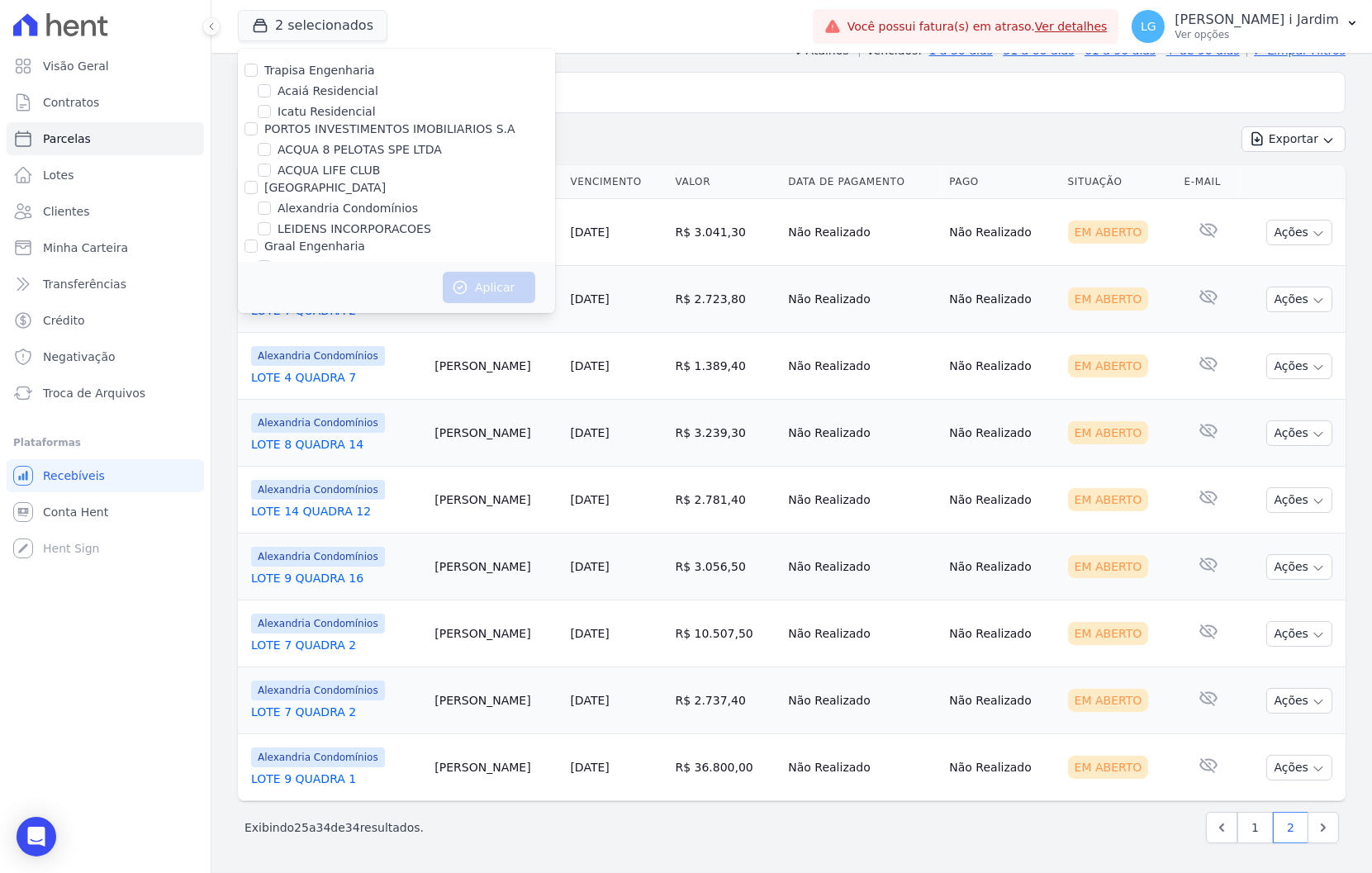
click at [330, 92] on label "Acaiá Residencial" at bounding box center [328, 92] width 100 height 18
click at [271, 92] on input "Acaiá Residencial" at bounding box center [263, 91] width 13 height 13
checkbox input "true"
click at [335, 108] on label "Icatu Residencial" at bounding box center [327, 112] width 99 height 18
click at [271, 108] on input "Icatu Residencial" at bounding box center [263, 111] width 13 height 13
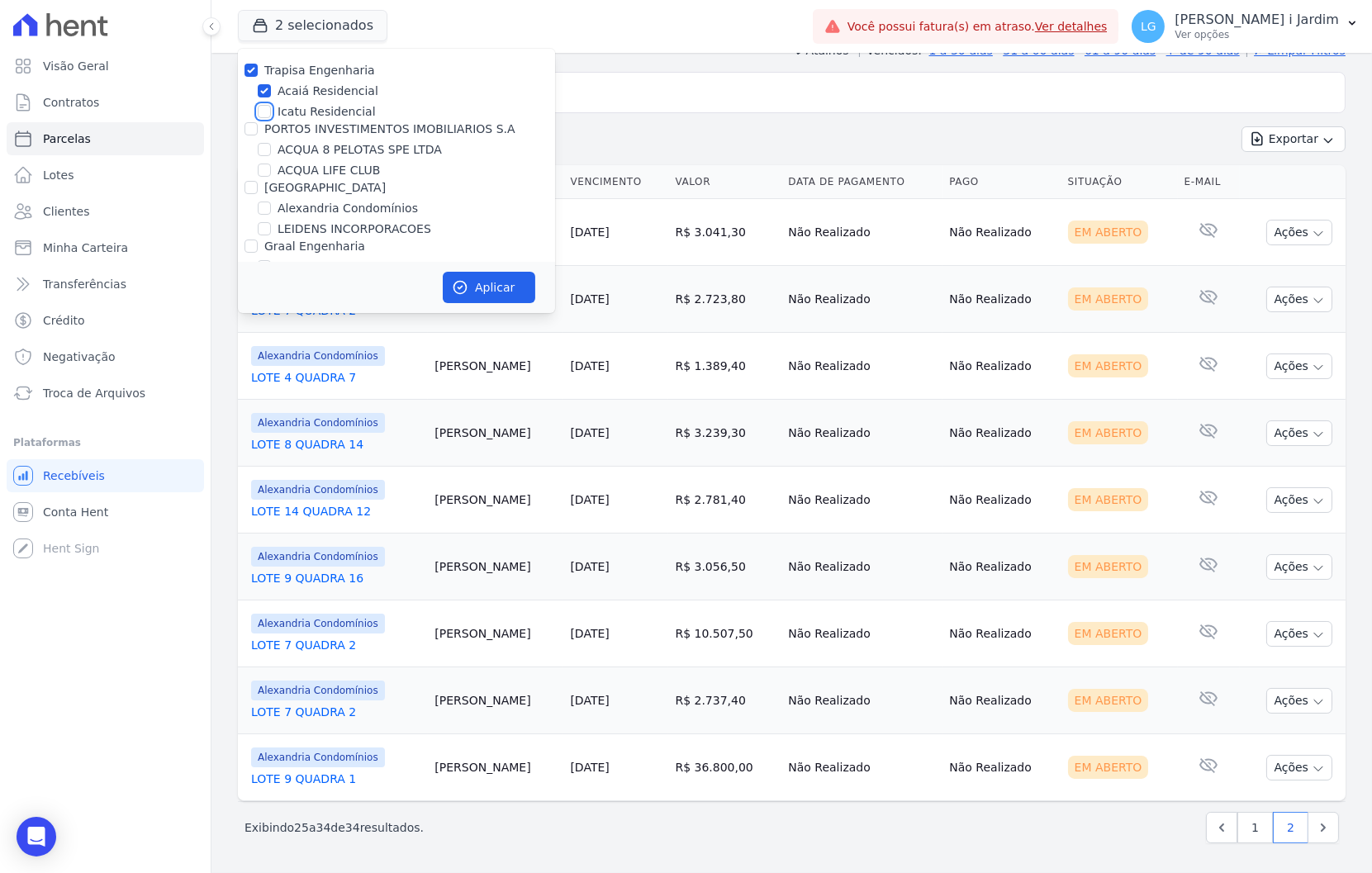
checkbox input "true"
click at [456, 282] on icon "button" at bounding box center [460, 287] width 17 height 17
select select
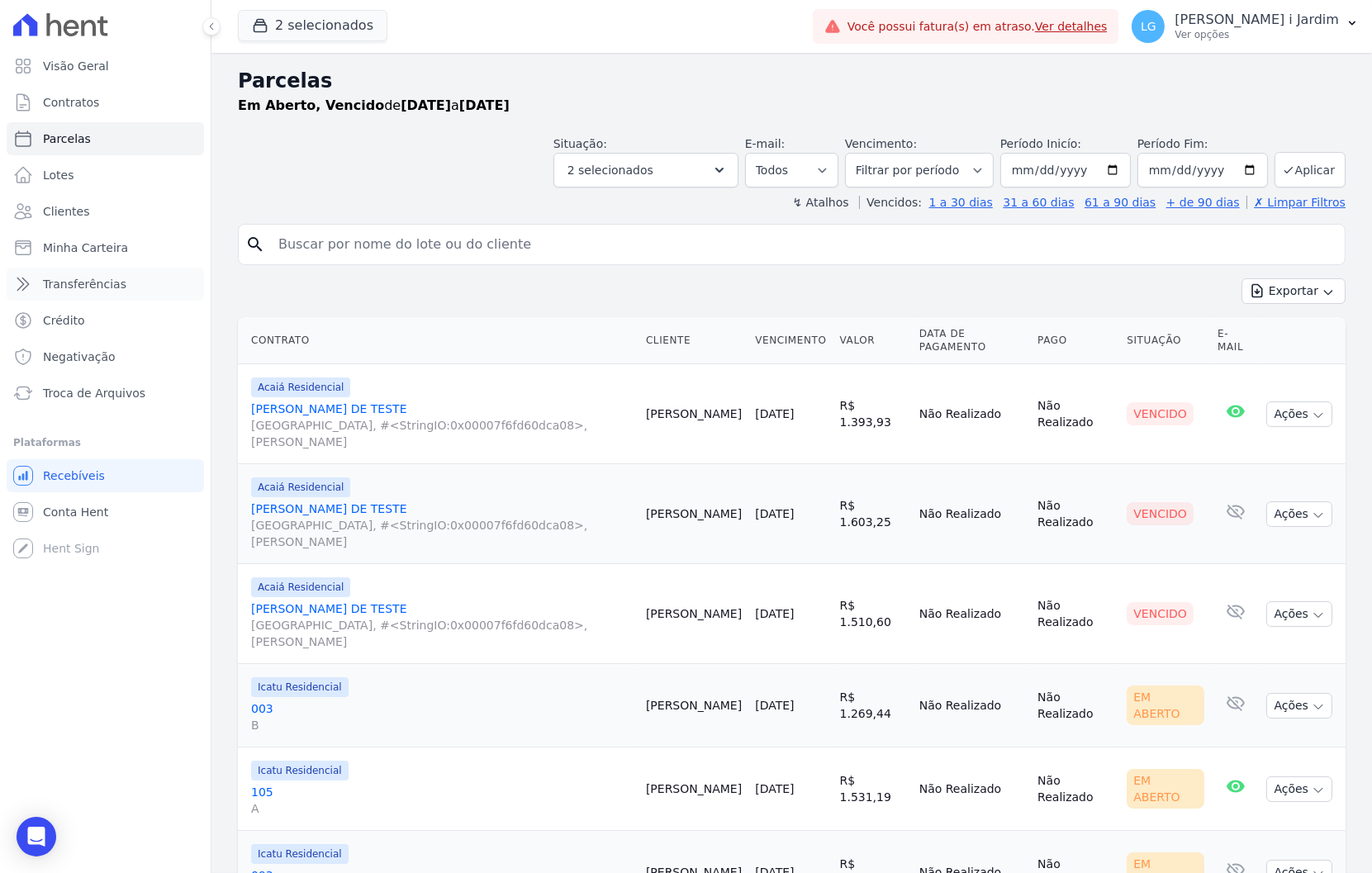
click at [111, 282] on span "Transferências" at bounding box center [85, 284] width 84 height 17
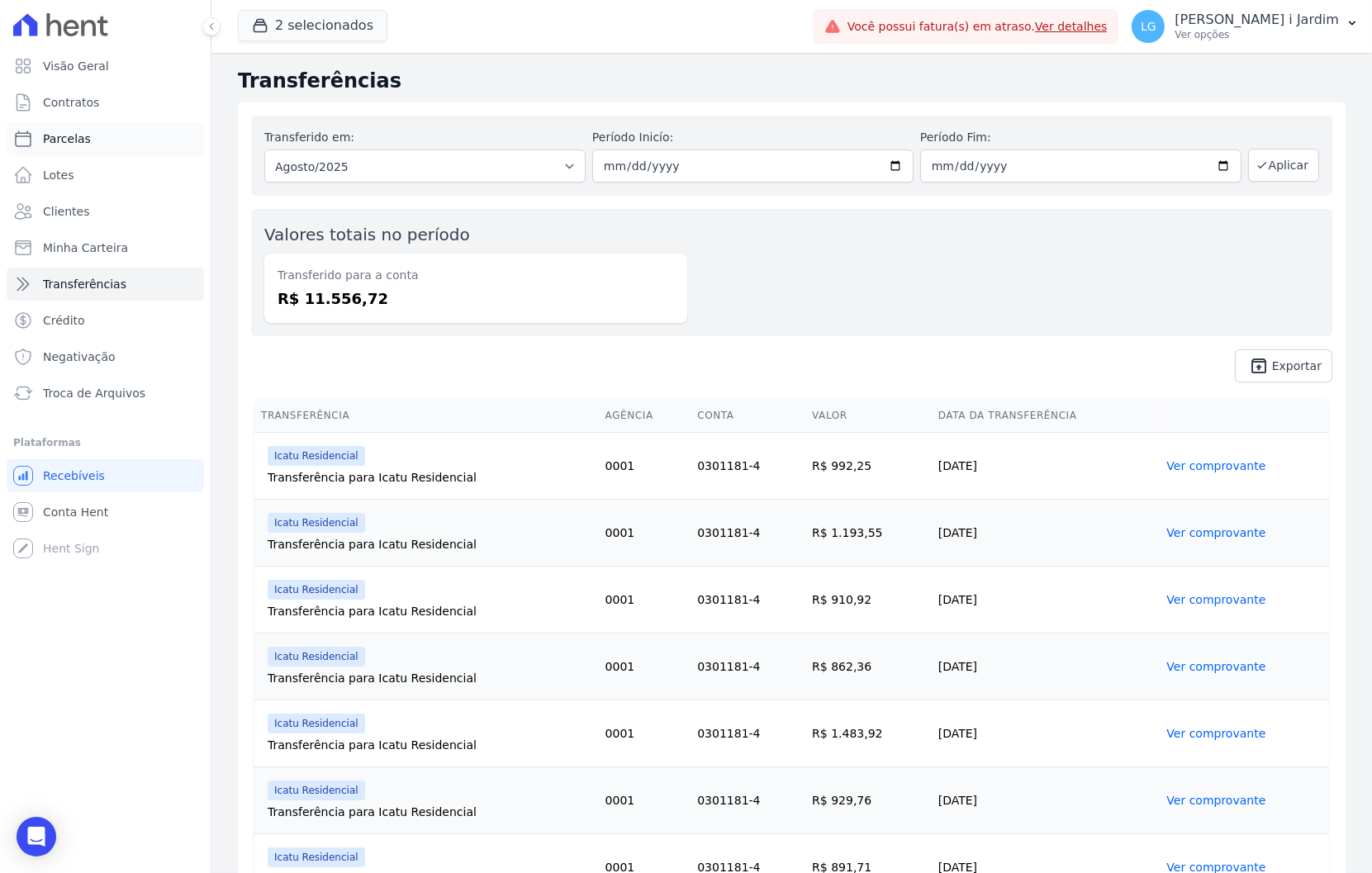
click at [97, 129] on link "Parcelas" at bounding box center [105, 138] width 197 height 33
select select
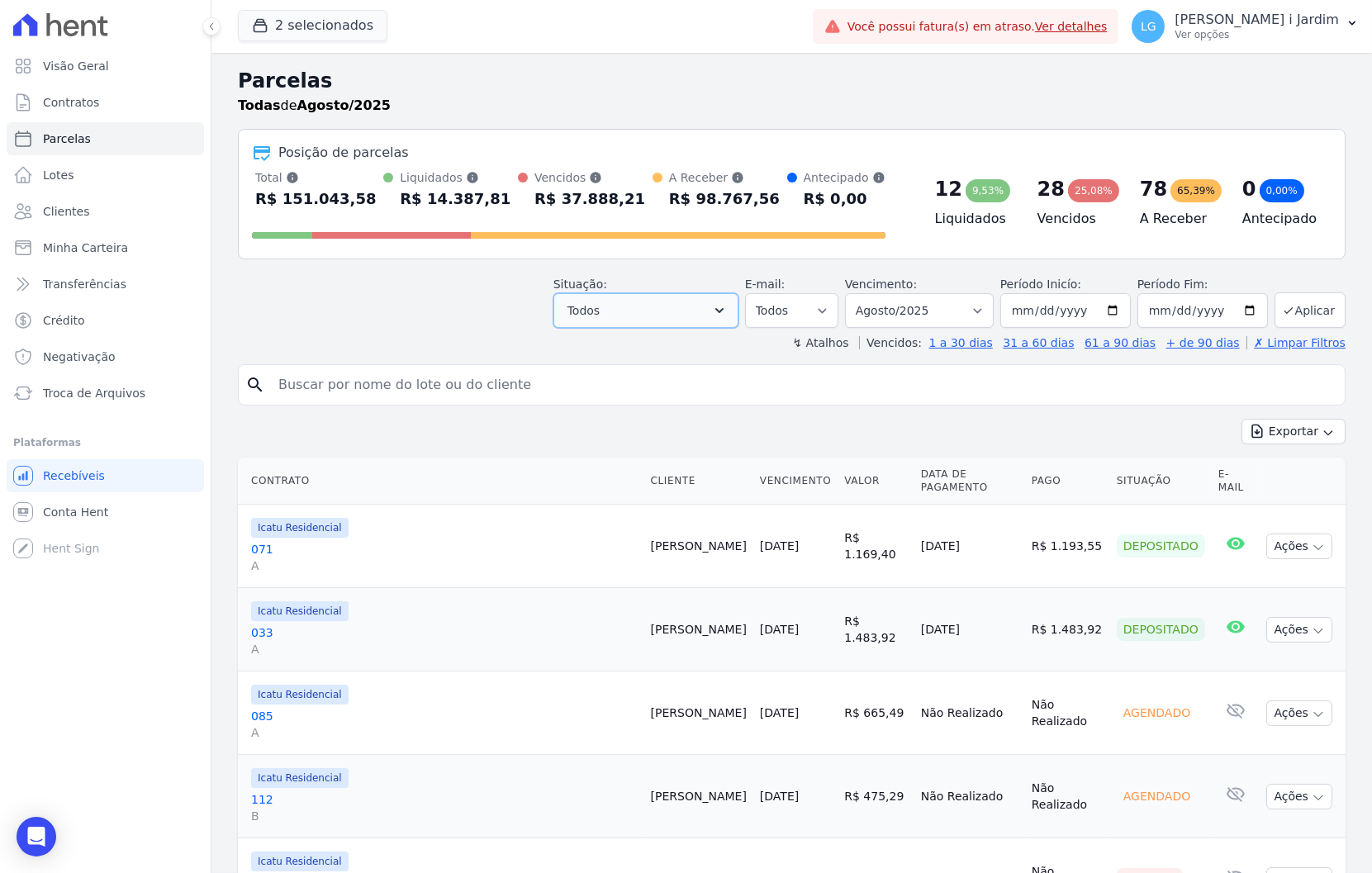
click at [650, 327] on button "Todos" at bounding box center [646, 310] width 185 height 34
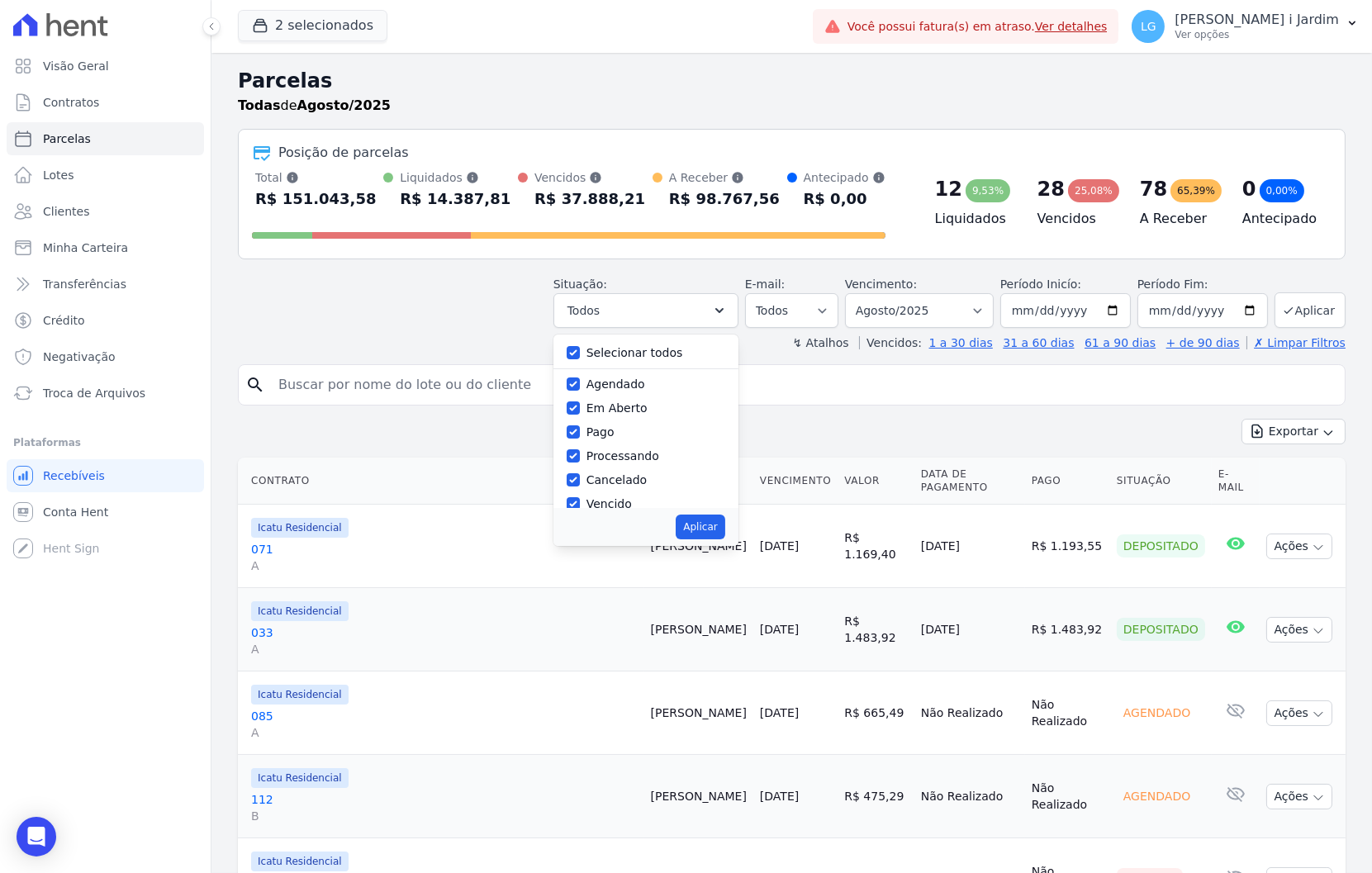
click at [633, 350] on label "Selecionar todos" at bounding box center [635, 352] width 97 height 13
click at [580, 350] on input "Selecionar todos" at bounding box center [573, 352] width 13 height 13
checkbox input "false"
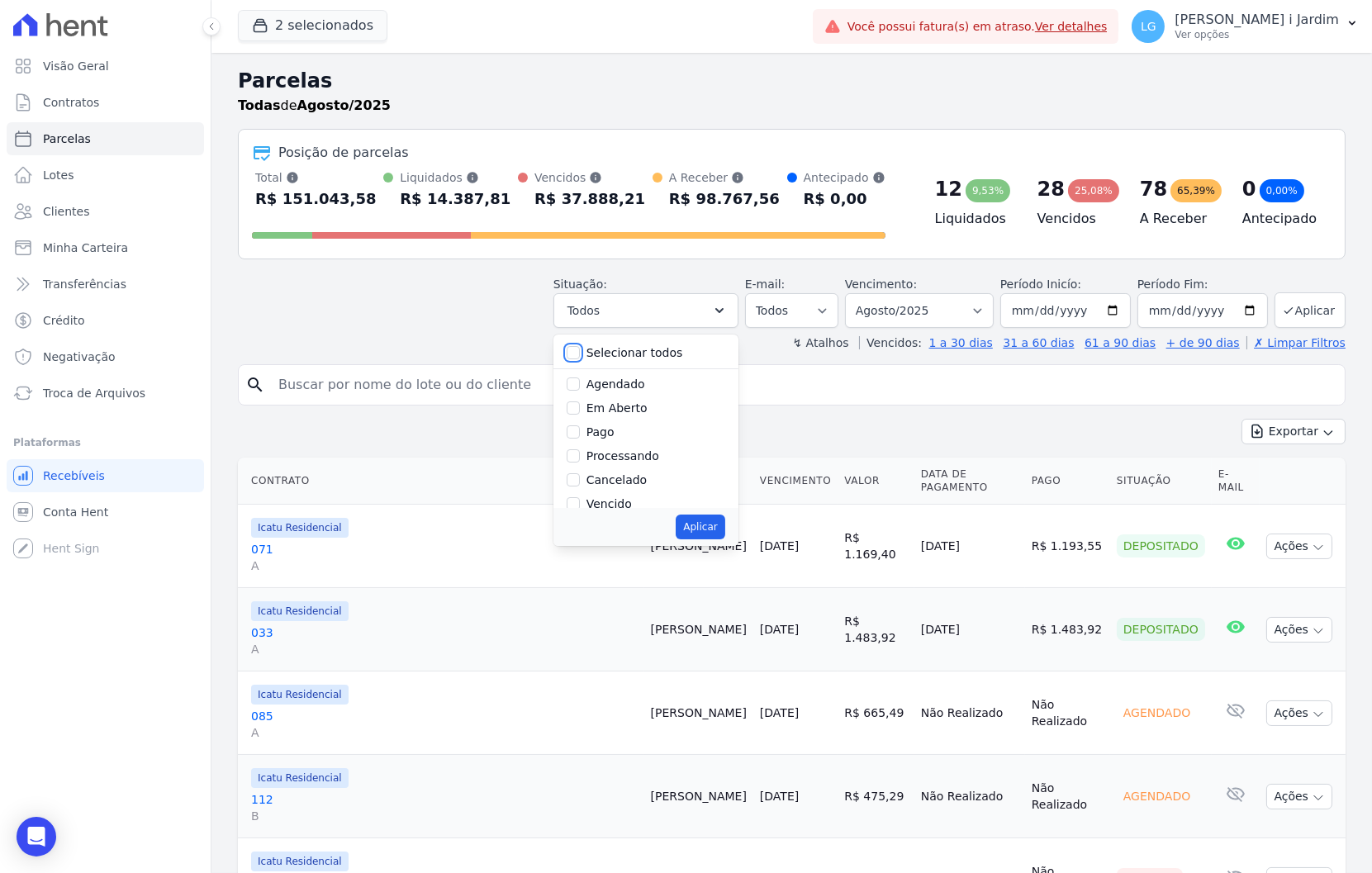
checkbox input "false"
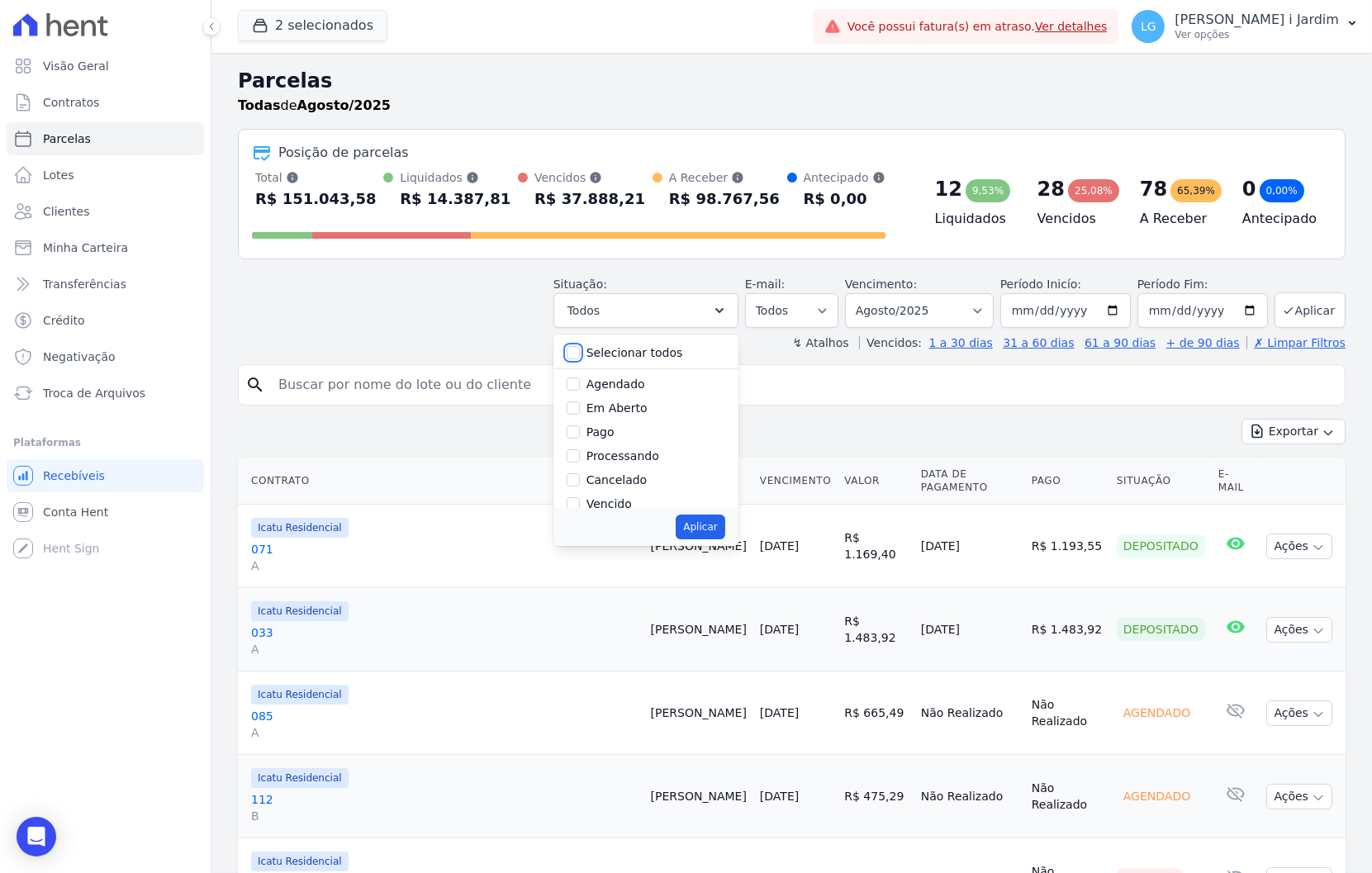
checkbox input "false"
click at [627, 411] on label "Em Aberto" at bounding box center [617, 408] width 61 height 13
click at [580, 411] on input "Em Aberto" at bounding box center [573, 408] width 13 height 13
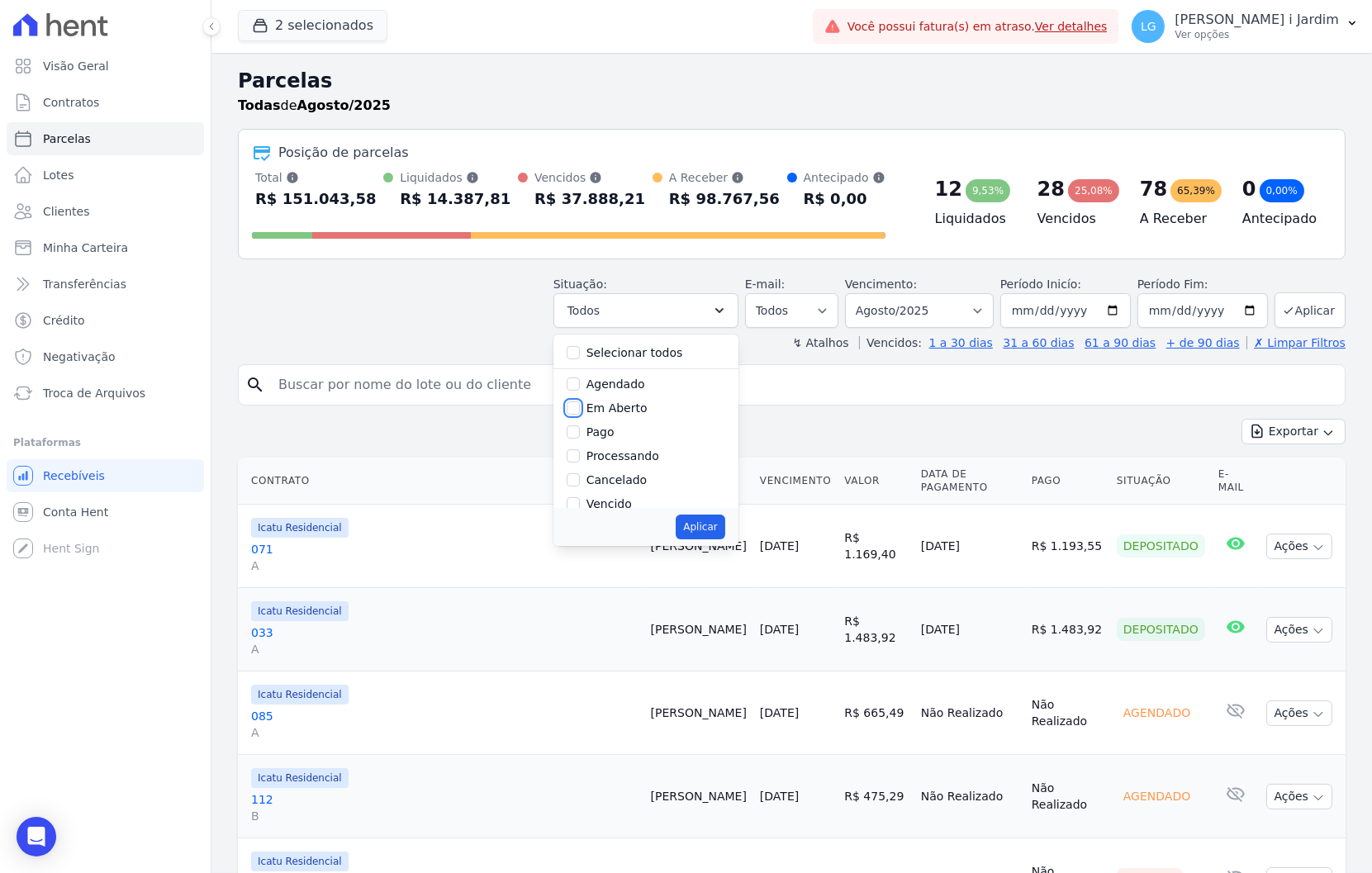
checkbox input "true"
click at [722, 530] on button "Aplicar" at bounding box center [700, 527] width 48 height 25
select select "pending"
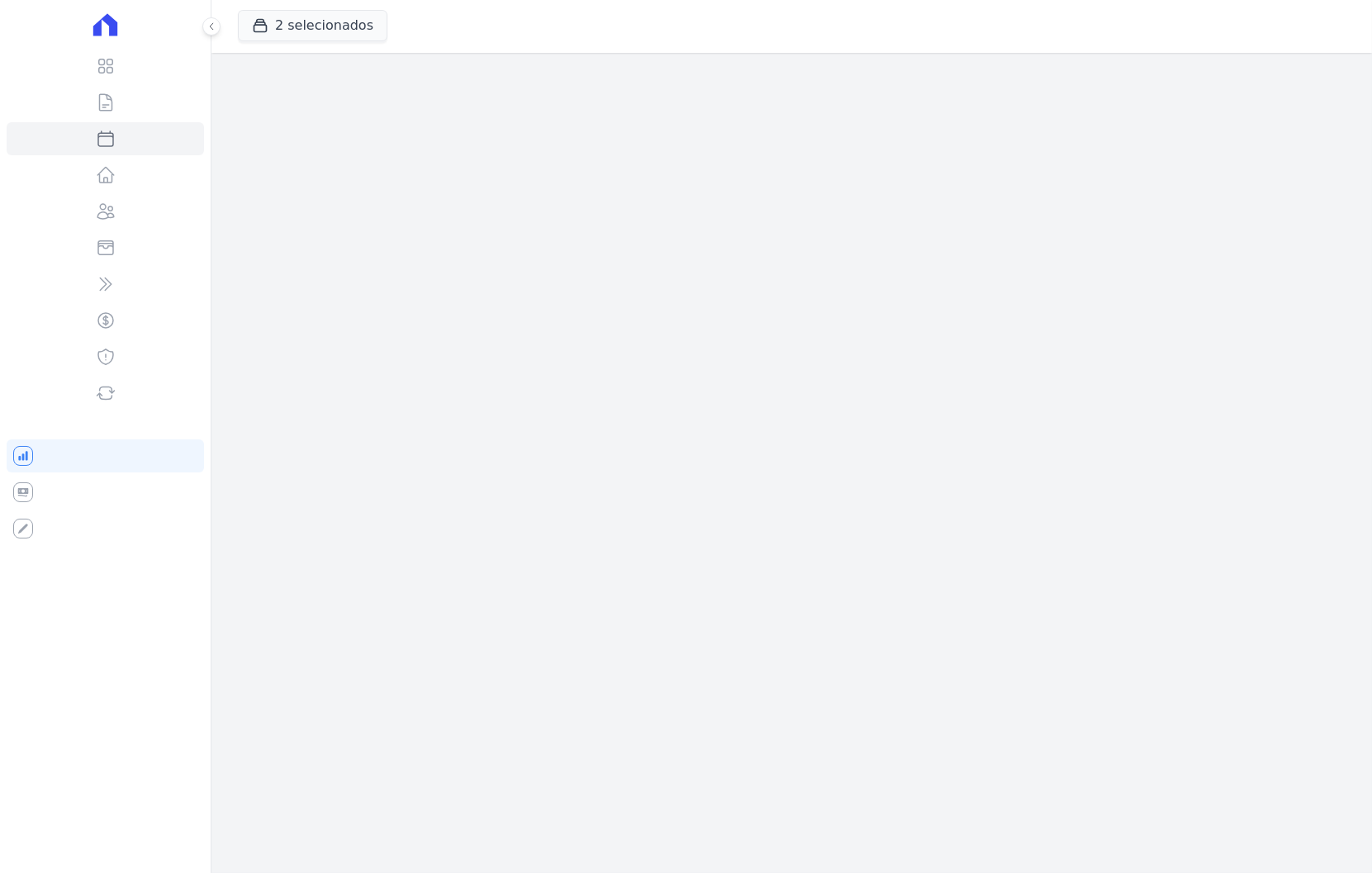
select select
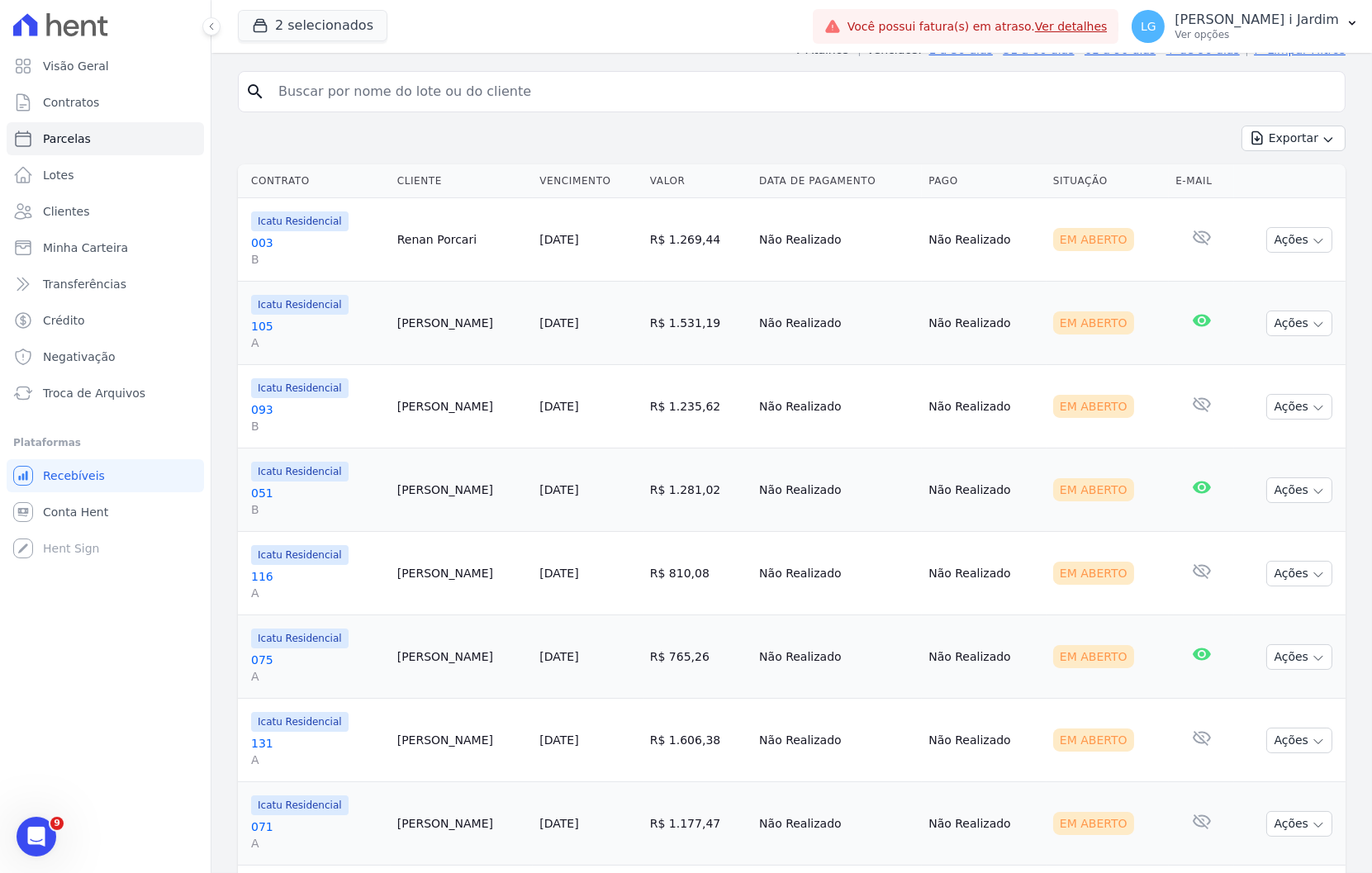
scroll to position [152, 0]
click at [75, 276] on span "Transferências" at bounding box center [85, 284] width 84 height 17
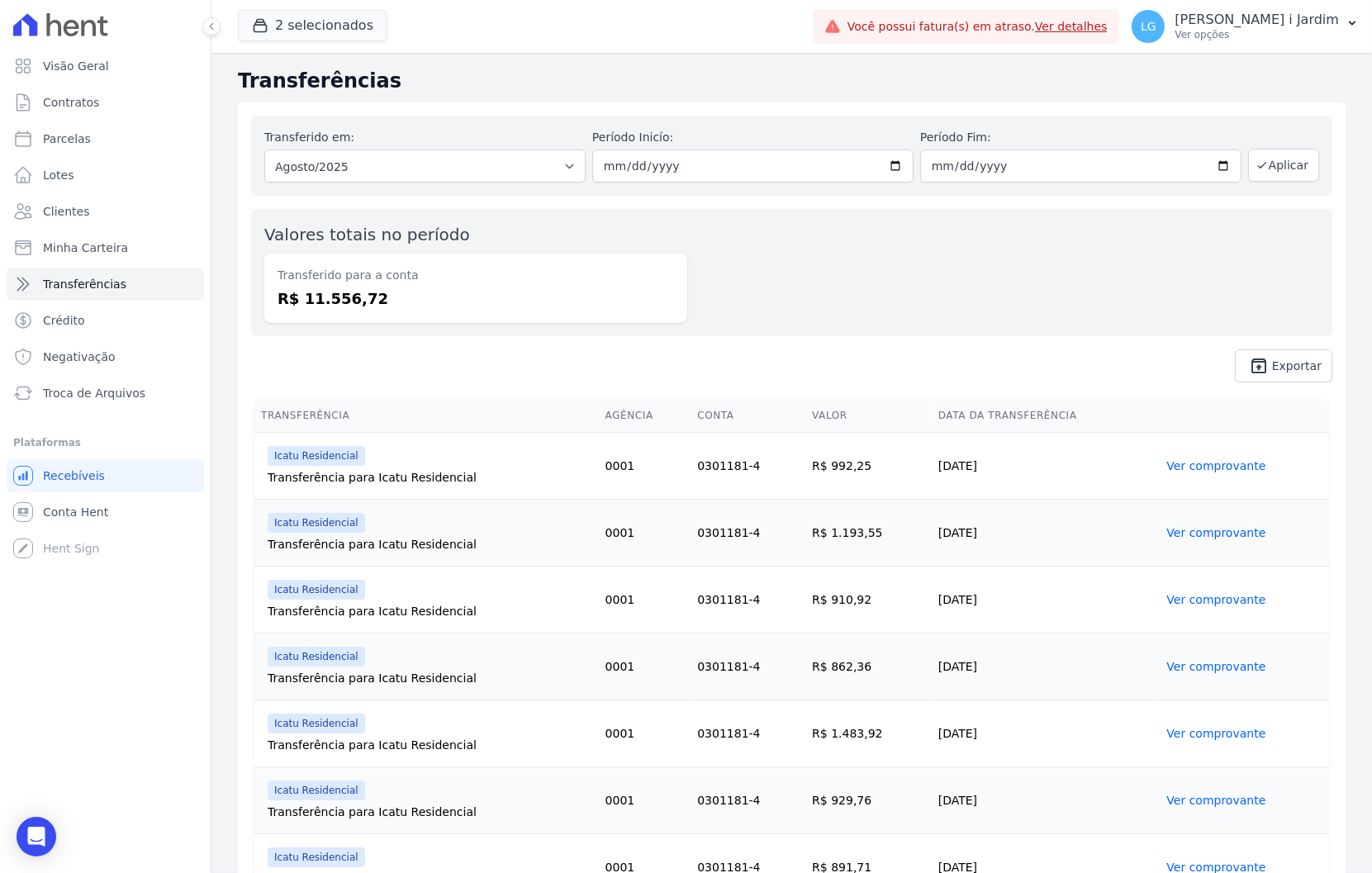
click at [590, 330] on div "Valores totais no período Transferido para a conta R$ 11.556,72" at bounding box center [791, 272] width 1081 height 127
click at [72, 518] on span "Conta Hent" at bounding box center [76, 512] width 65 height 17
click at [164, 59] on link "Visão Geral" at bounding box center [105, 65] width 197 height 33
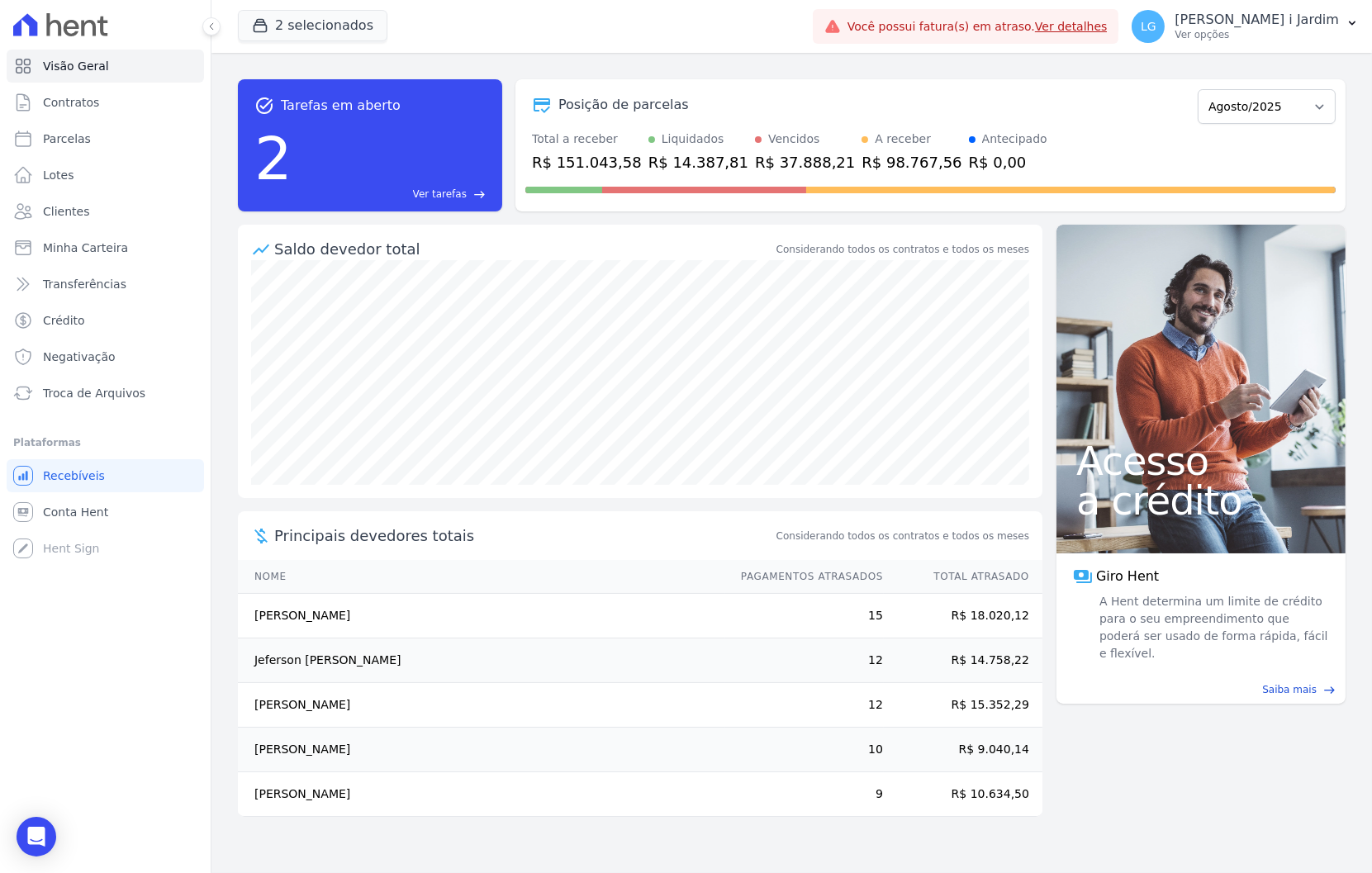
click at [582, 157] on div "R$ 151.043,58" at bounding box center [587, 162] width 110 height 22
click at [1006, 152] on div "Total a receber R$ 151.043,58 Liquidados R$ 14.387,81 Vencidos R$ 37.888,21 A r…" at bounding box center [931, 152] width 811 height 43
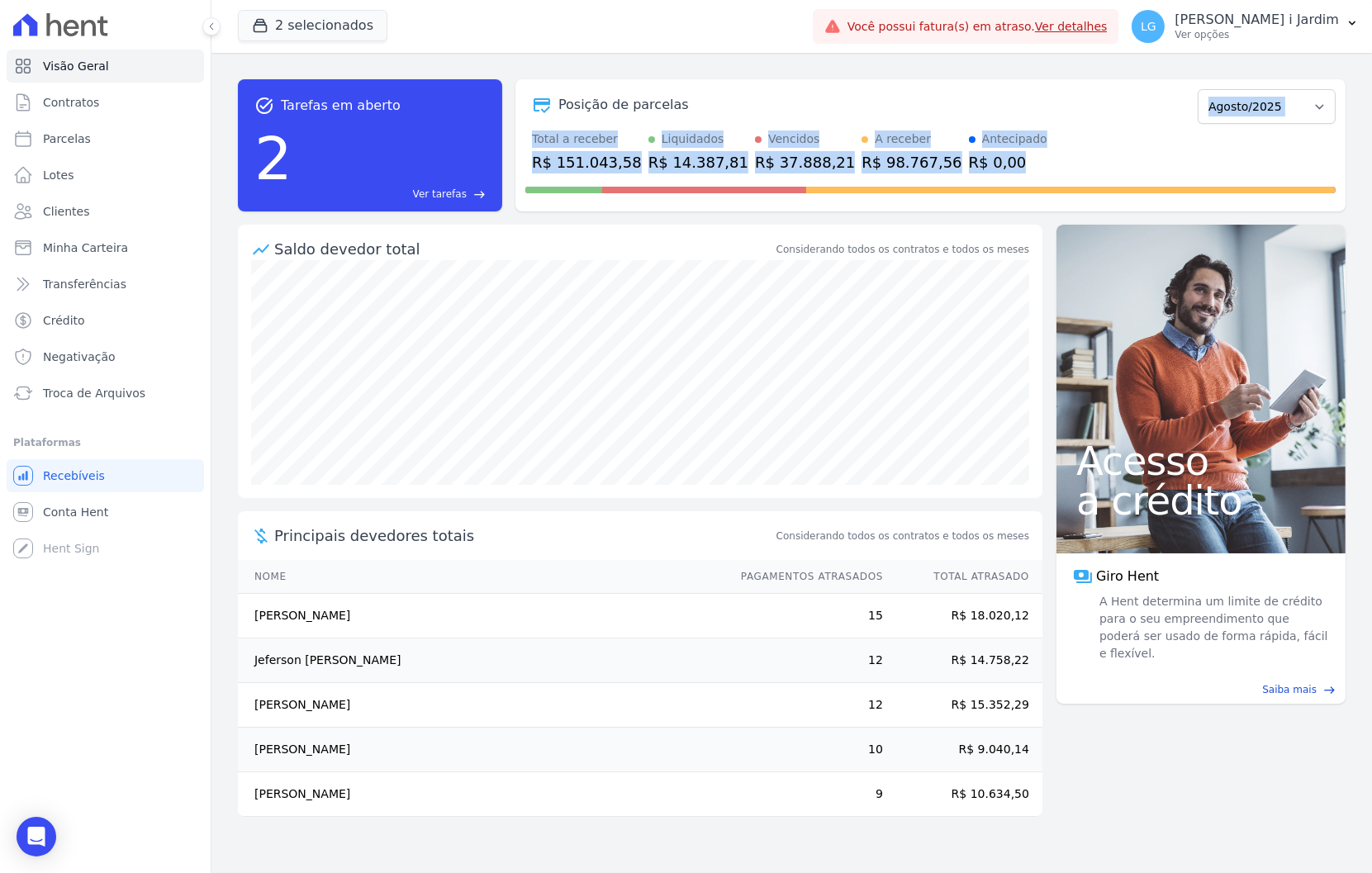
drag, startPoint x: 997, startPoint y: 163, endPoint x: 707, endPoint y: 114, distance: 294.1
click at [707, 114] on div "Posição de parcelas Fevereiro/2024 Março/2024 Abril/2024 Maio/2024 Junho/2024 J…" at bounding box center [931, 145] width 830 height 132
click at [723, 85] on div "Posição de parcelas Fevereiro/2024 Março/2024 Abril/2024 Maio/2024 Junho/2024 J…" at bounding box center [931, 104] width 811 height 38
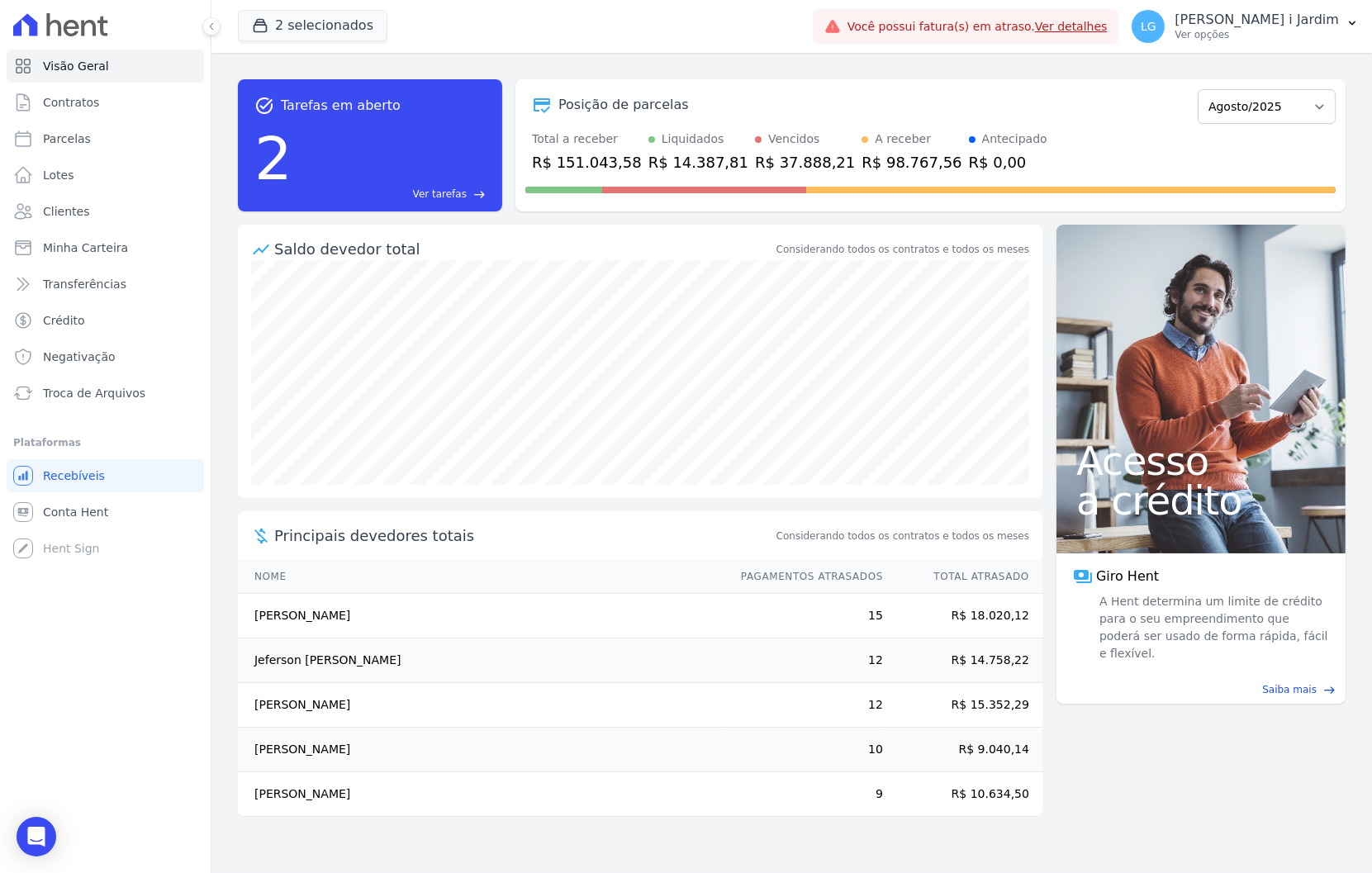
click at [770, 161] on div "R$ 37.888,21" at bounding box center [805, 162] width 100 height 22
click at [765, 78] on div "task_alt Tarefas em aberto 2 Ver tarefas east Posição de parcelas Fevereiro/202…" at bounding box center [791, 145] width 1108 height 159
click at [1010, 116] on div "Posição de parcelas Fevereiro/2024 Março/2024 Abril/2024 Maio/2024 Junho/2024 J…" at bounding box center [931, 104] width 811 height 38
click at [1228, 810] on div "task_alt Tarefas em aberto 2 Ver tarefas east Posição de parcelas Fevereiro/202…" at bounding box center [791, 462] width 1161 height 820
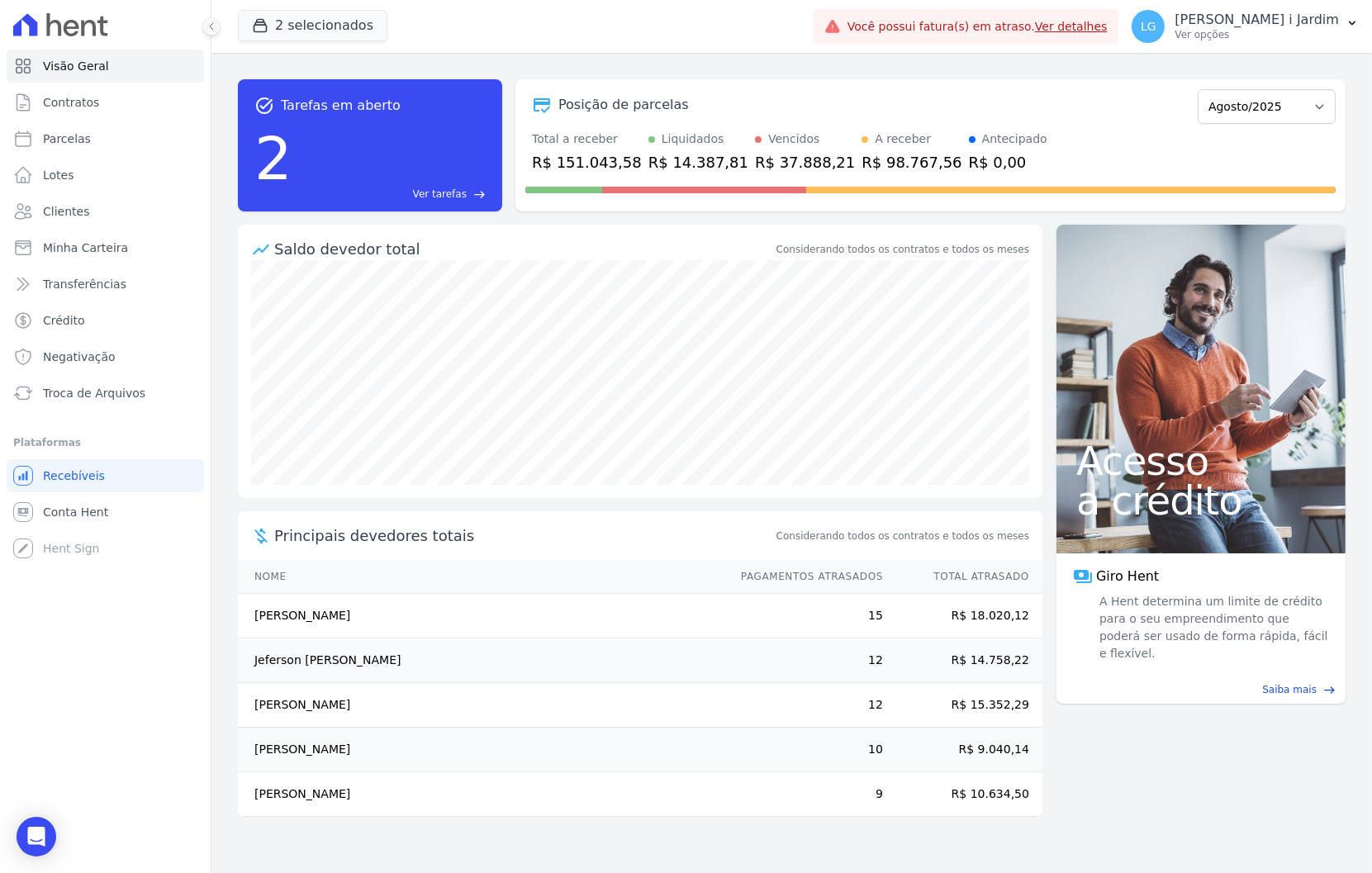
click at [1113, 729] on div "task_alt Tarefas em aberto 2 Ver tarefas east Posição de parcelas Fevereiro/202…" at bounding box center [791, 462] width 1161 height 820
click at [1259, 748] on div "task_alt Tarefas em aberto 2 Ver tarefas east Posição de parcelas Fevereiro/202…" at bounding box center [791, 462] width 1161 height 820
click at [1158, 755] on div "task_alt Tarefas em aberto 2 Ver tarefas east Posição de parcelas Fevereiro/202…" at bounding box center [791, 462] width 1161 height 820
drag, startPoint x: 1030, startPoint y: 804, endPoint x: 245, endPoint y: 536, distance: 829.5
click at [245, 536] on div "Visão Geral Contratos Parcelas Lotes Clientes Minha Carteira Transferências Cré…" at bounding box center [686, 436] width 1372 height 873
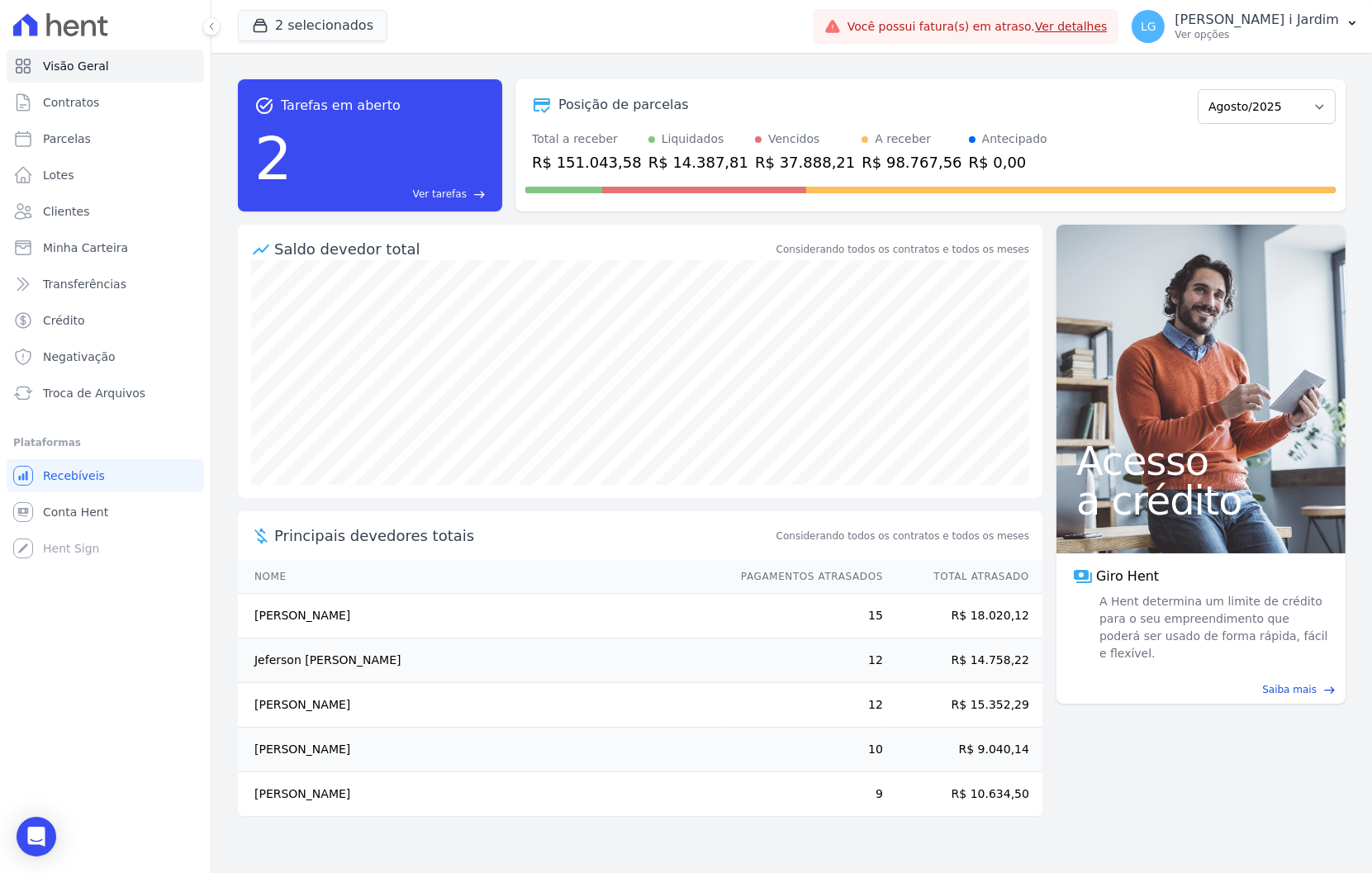
click at [234, 690] on div "task_alt Tarefas em aberto 2 Ver tarefas east Posição de parcelas Fevereiro/202…" at bounding box center [791, 462] width 1161 height 820
click at [1266, 760] on div "task_alt Tarefas em aberto 2 Ver tarefas east Posição de parcelas Fevereiro/202…" at bounding box center [791, 462] width 1161 height 820
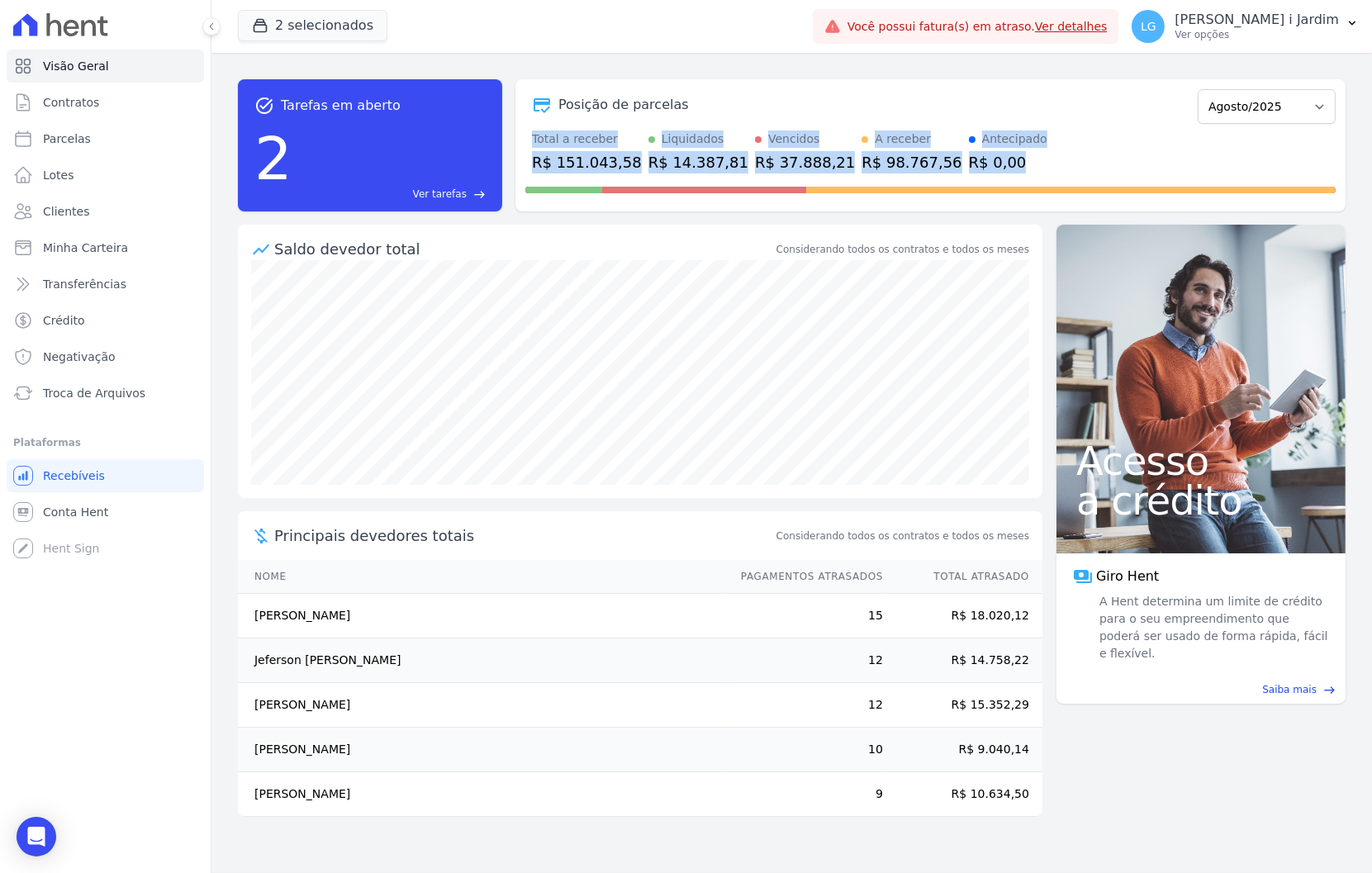
drag, startPoint x: 947, startPoint y: 164, endPoint x: 532, endPoint y: 140, distance: 415.7
click at [532, 140] on div "Total a receber R$ 151.043,58 Liquidados R$ 14.387,81 Vencidos R$ 37.888,21 A r…" at bounding box center [931, 152] width 811 height 43
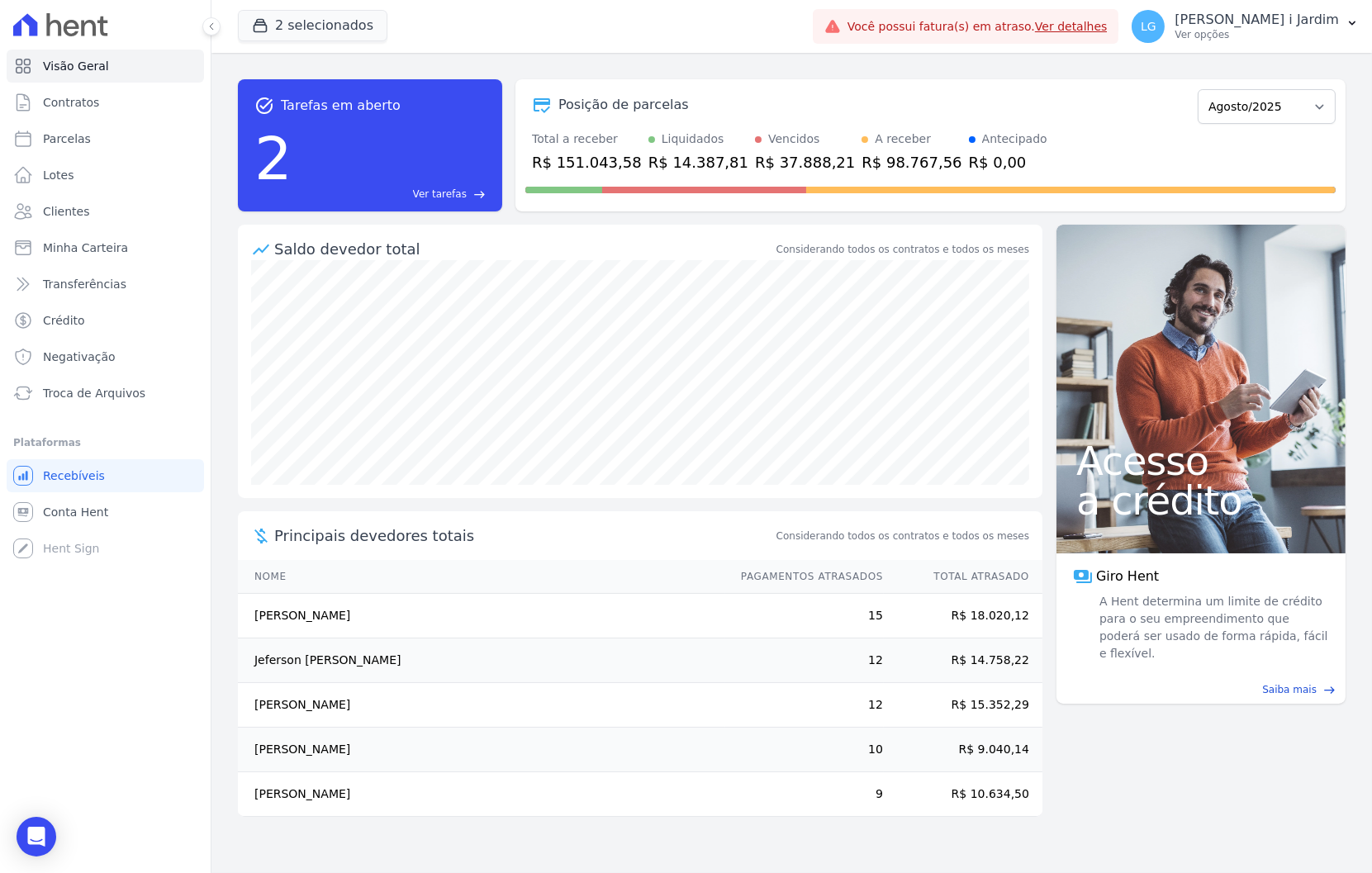
click at [510, 122] on div "task_alt Tarefas em aberto 2 Ver tarefas east Posição de parcelas Fevereiro/202…" at bounding box center [791, 145] width 1108 height 132
click at [125, 137] on link "Parcelas" at bounding box center [105, 138] width 197 height 33
select select
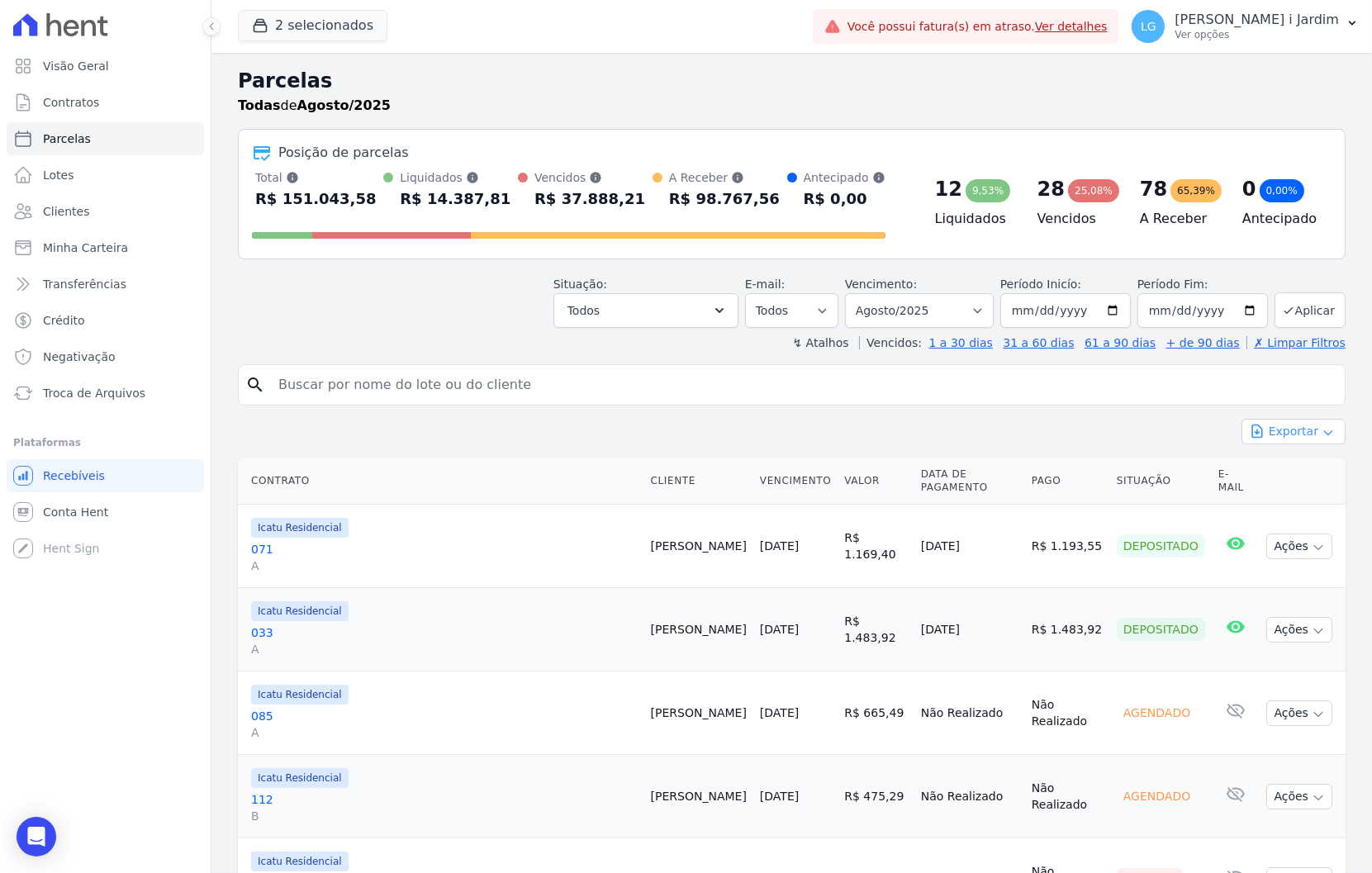
click at [1306, 433] on button "Exportar" at bounding box center [1294, 431] width 104 height 26
click at [1300, 502] on span "Exportar CSV" at bounding box center [1291, 499] width 87 height 17
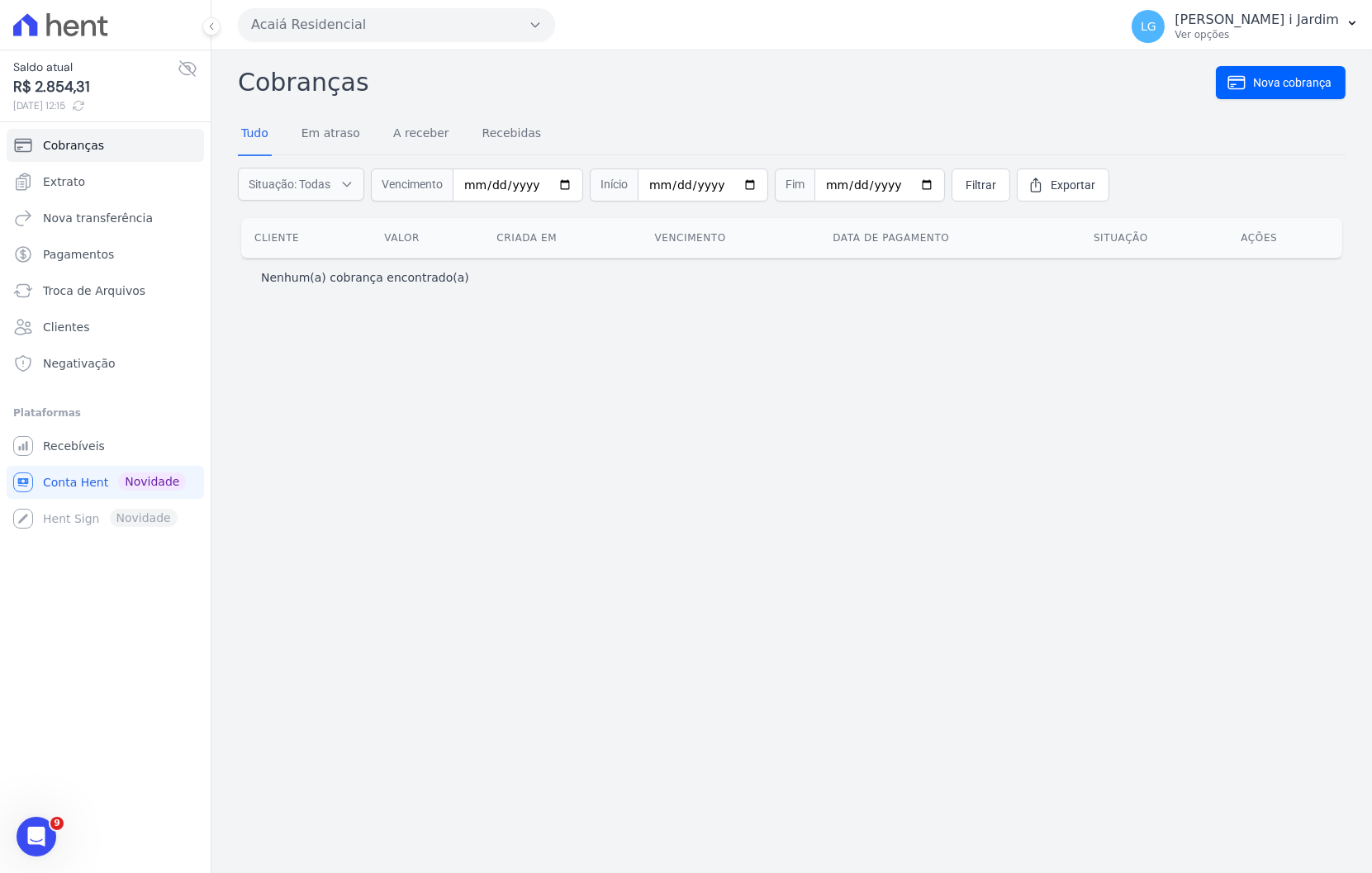
click at [844, 549] on div "Cobranças Nova cobrança Tudo Em atraso A receber Recebidas Situação: Todas Em a…" at bounding box center [791, 462] width 1161 height 823
